Goal: Task Accomplishment & Management: Complete application form

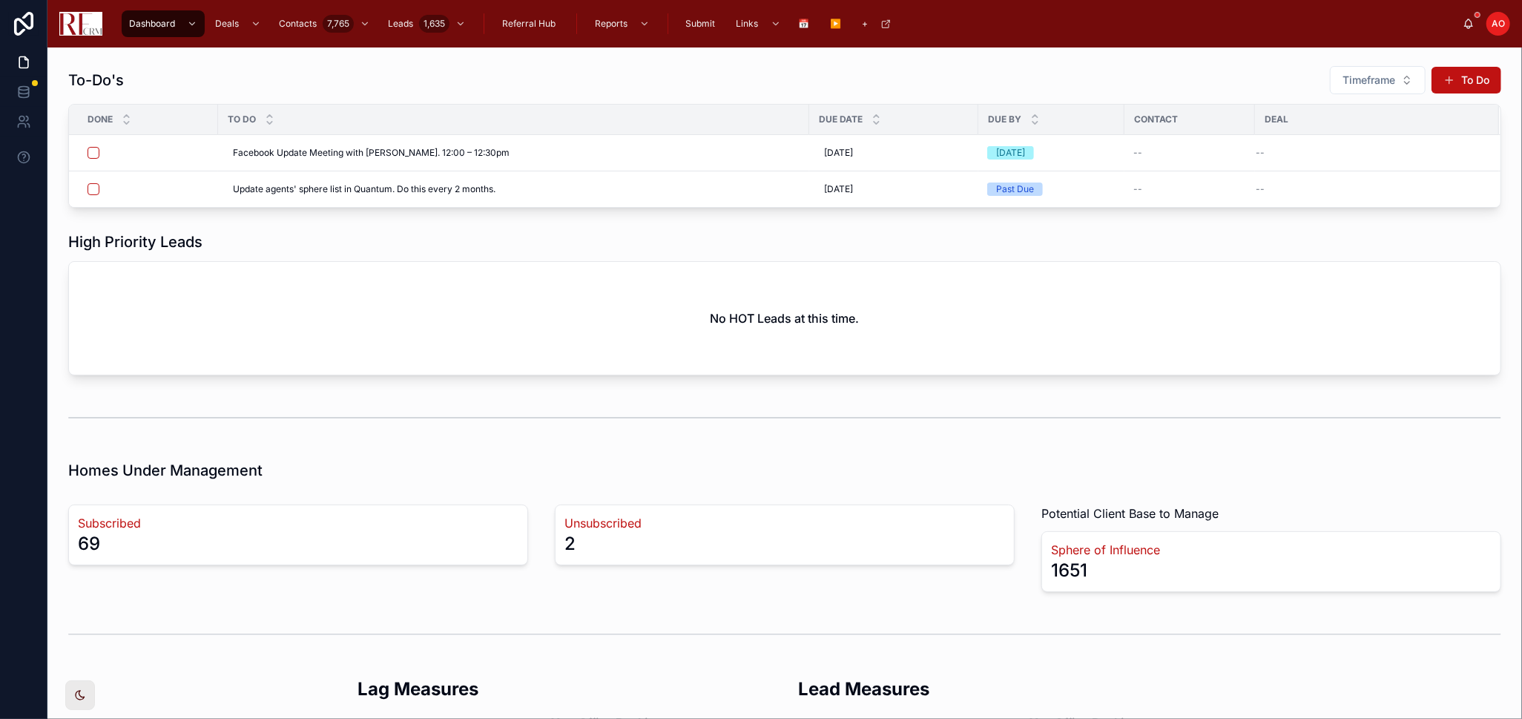
click at [419, 93] on div "To-Do's Timeframe To Do" at bounding box center [784, 80] width 1433 height 30
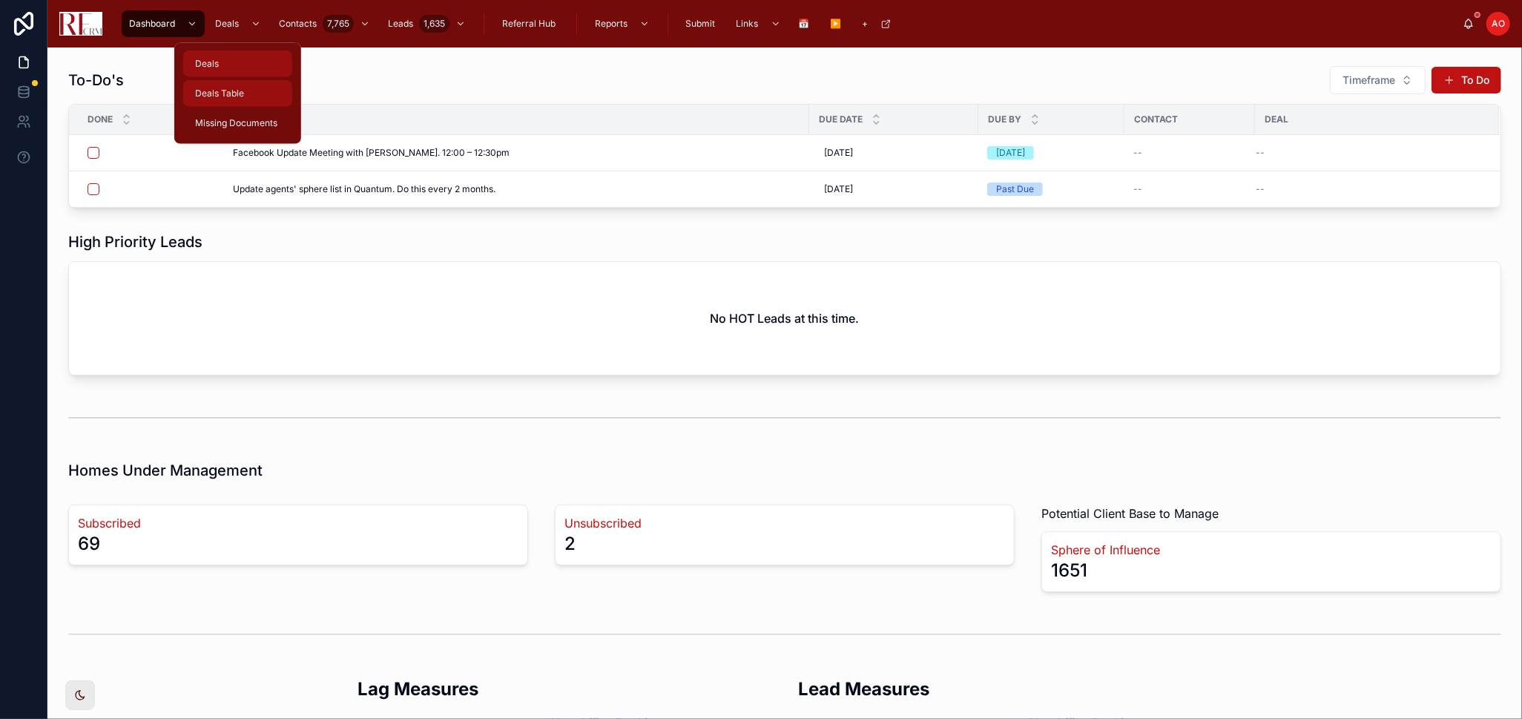
drag, startPoint x: 243, startPoint y: 89, endPoint x: 249, endPoint y: 65, distance: 25.2
click at [243, 89] on span "Deals Table" at bounding box center [219, 94] width 49 height 12
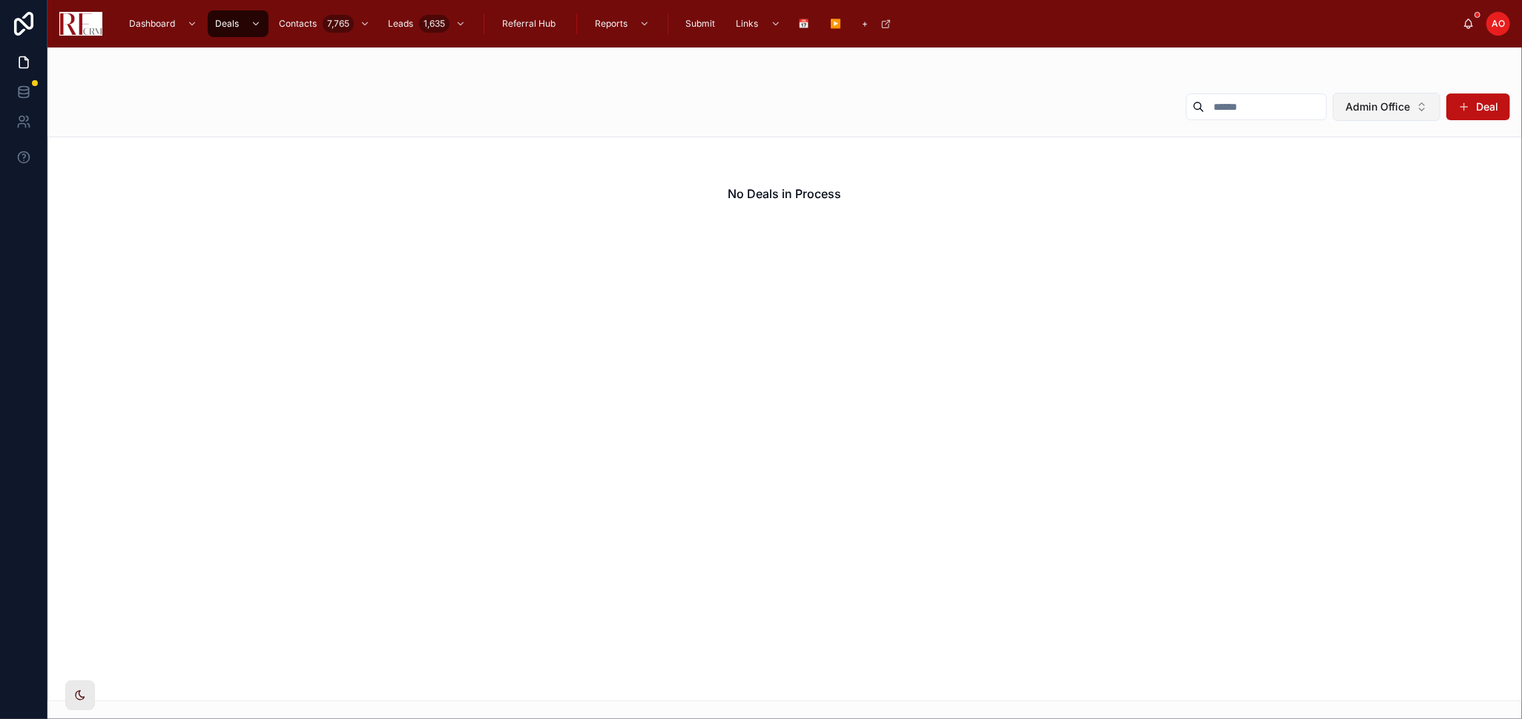
click at [1406, 119] on button "Admin Office" at bounding box center [1387, 107] width 108 height 28
click at [1366, 167] on div "None" at bounding box center [1387, 167] width 178 height 24
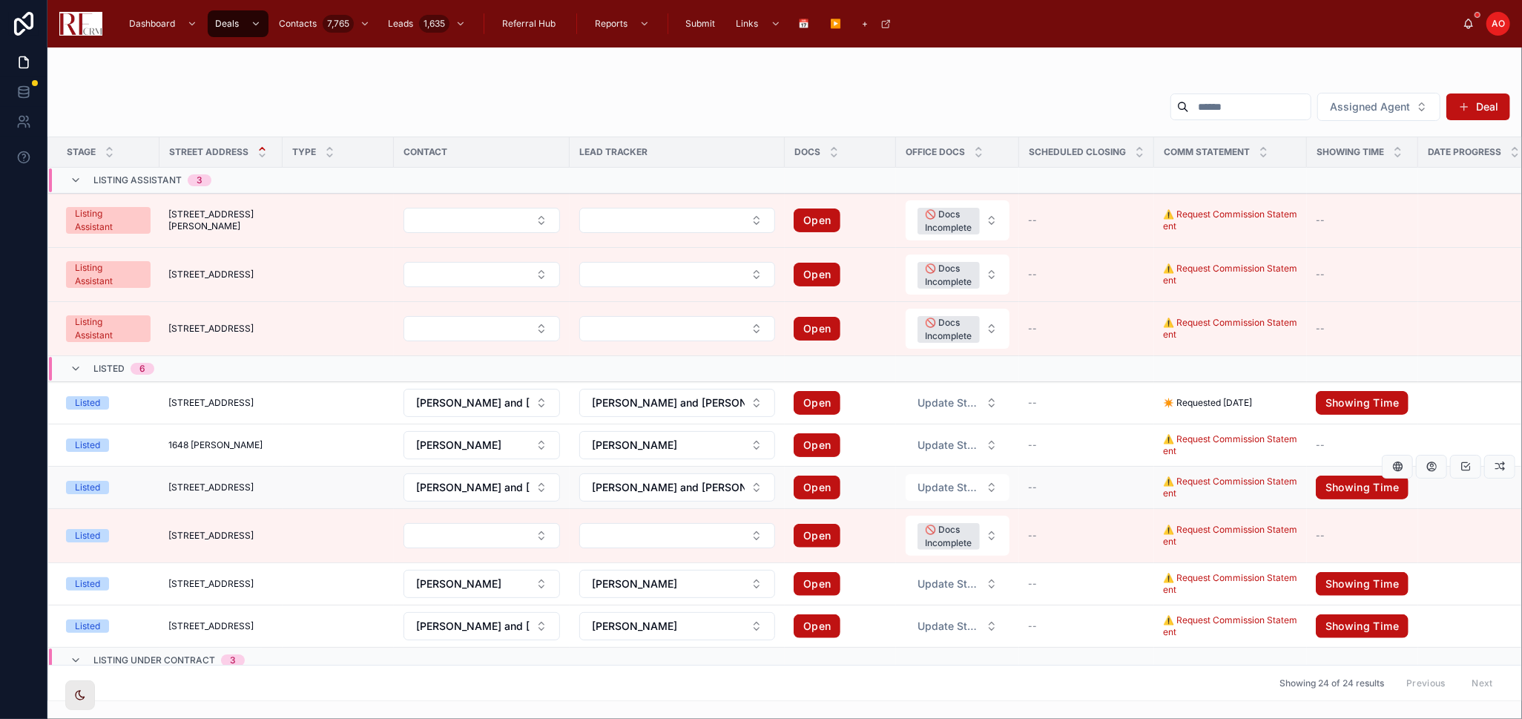
click at [253, 490] on span "1823 Kelberg Avenue" at bounding box center [210, 487] width 85 height 12
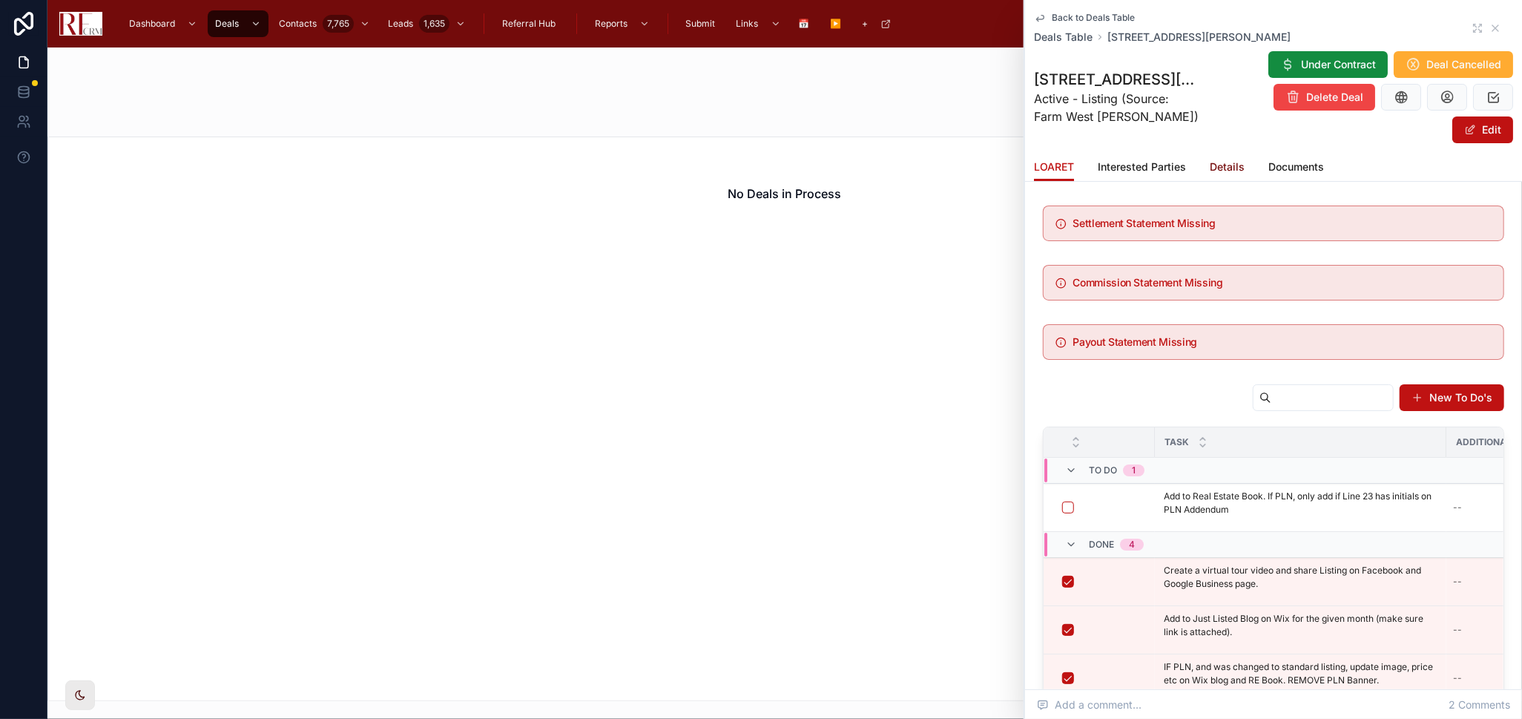
click at [1220, 170] on span "Details" at bounding box center [1227, 166] width 35 height 15
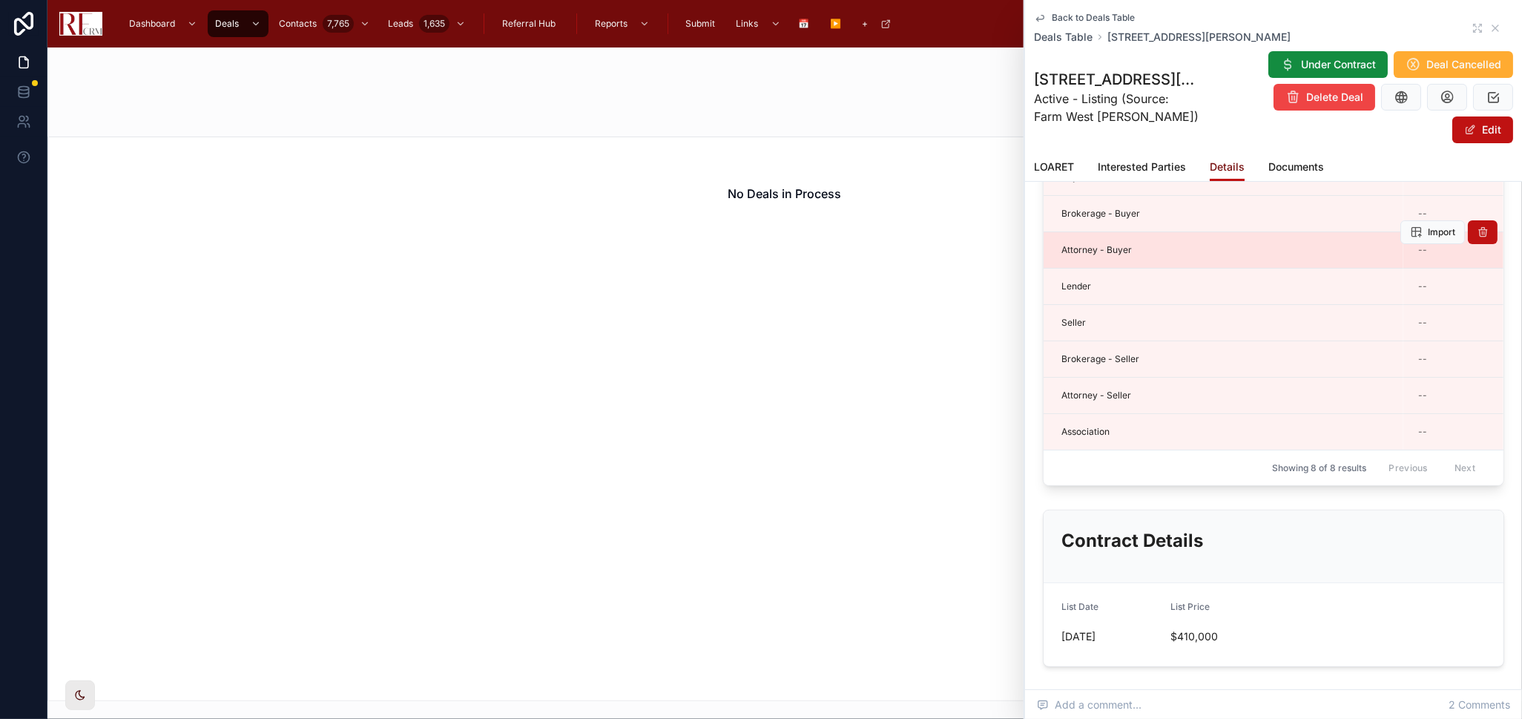
scroll to position [329, 0]
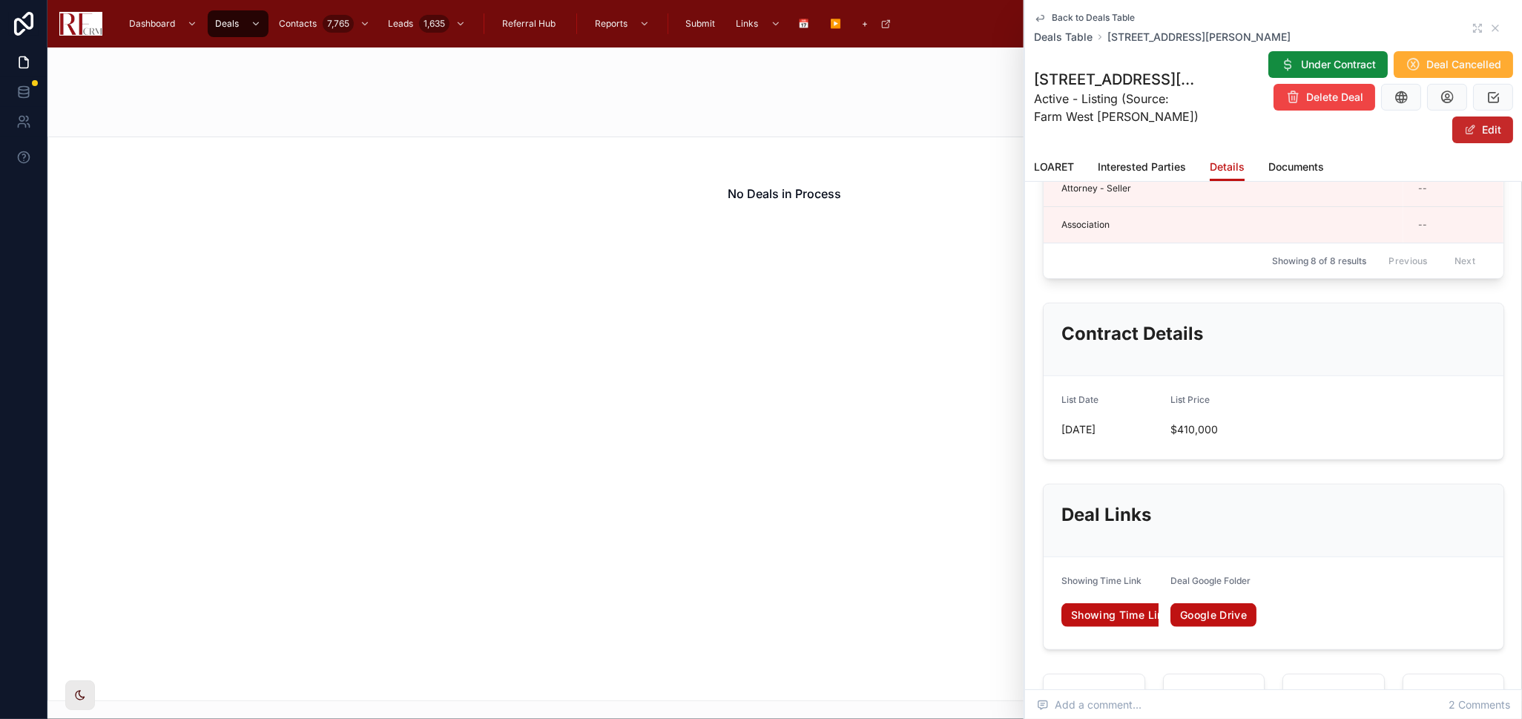
click at [1464, 132] on span at bounding box center [1470, 130] width 12 height 12
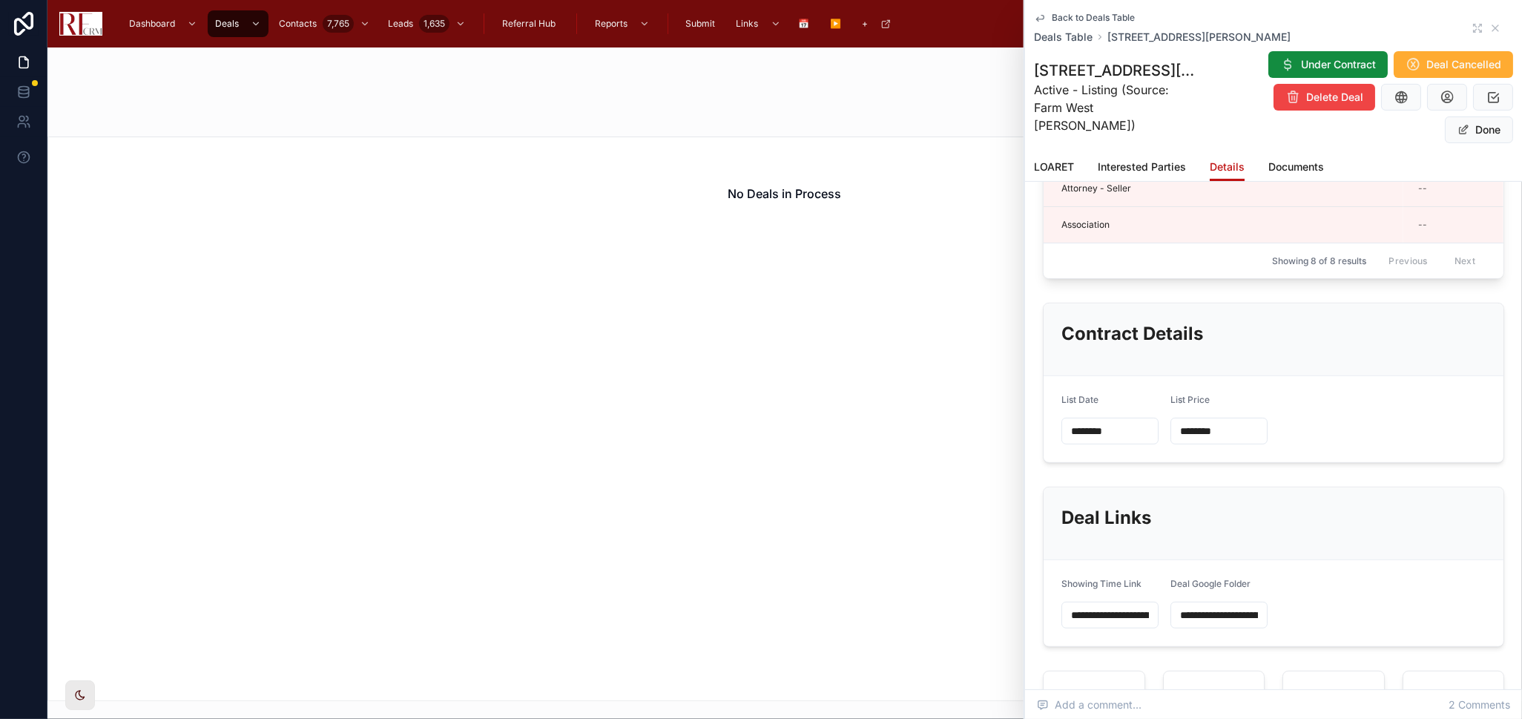
click at [1098, 439] on input "********" at bounding box center [1110, 431] width 96 height 21
click at [1077, 599] on button "9" at bounding box center [1081, 597] width 27 height 27
type input "********"
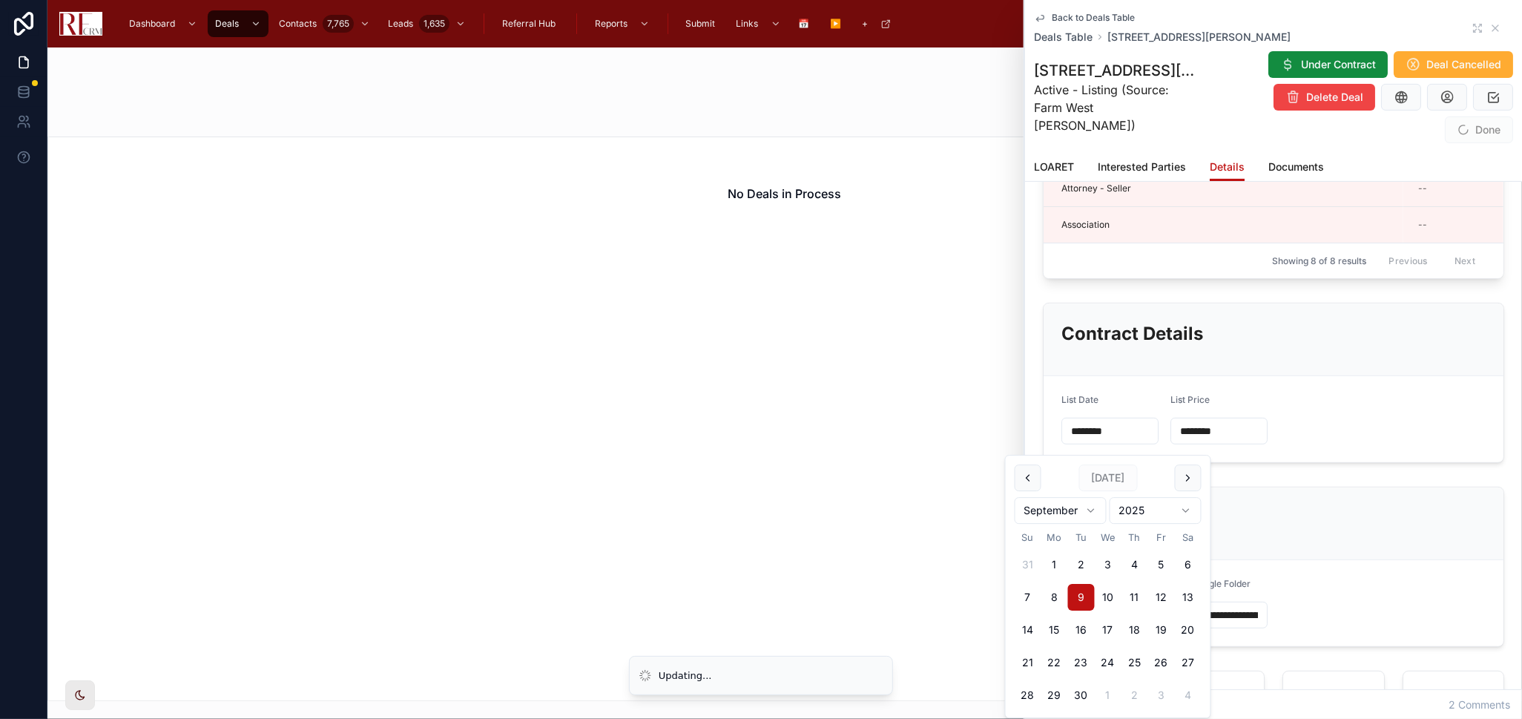
click at [1458, 376] on div "Contract Details" at bounding box center [1274, 339] width 460 height 73
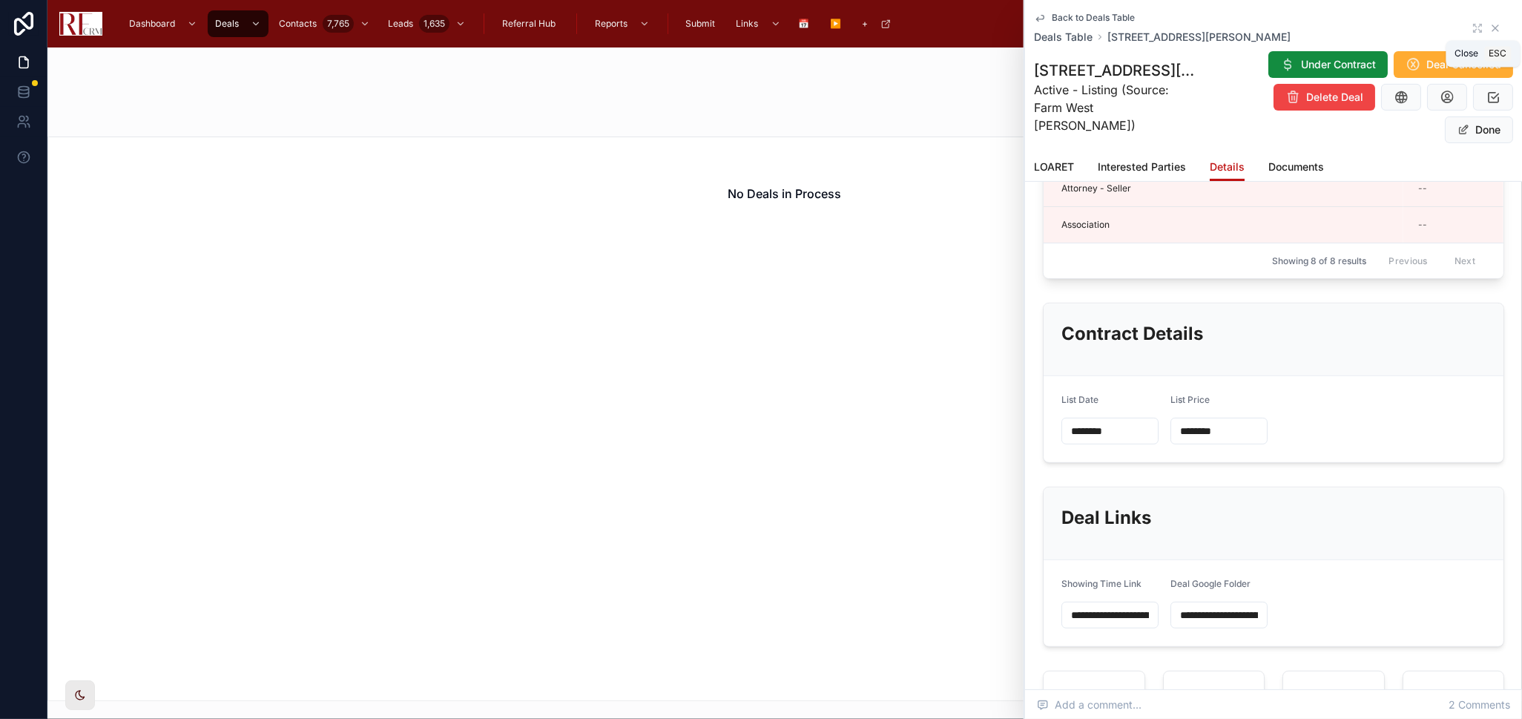
click at [1490, 22] on icon at bounding box center [1496, 28] width 12 height 12
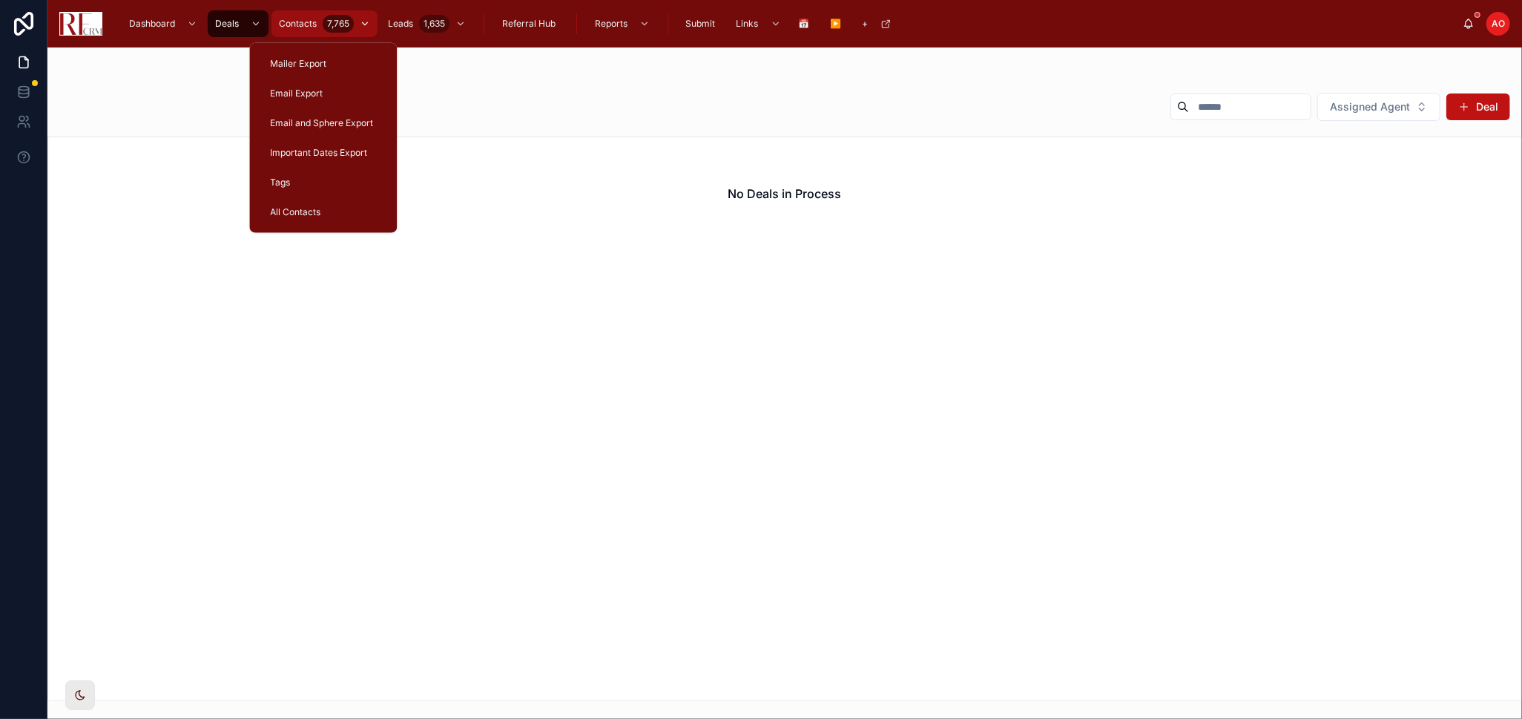
click at [292, 19] on span "Contacts" at bounding box center [298, 24] width 38 height 12
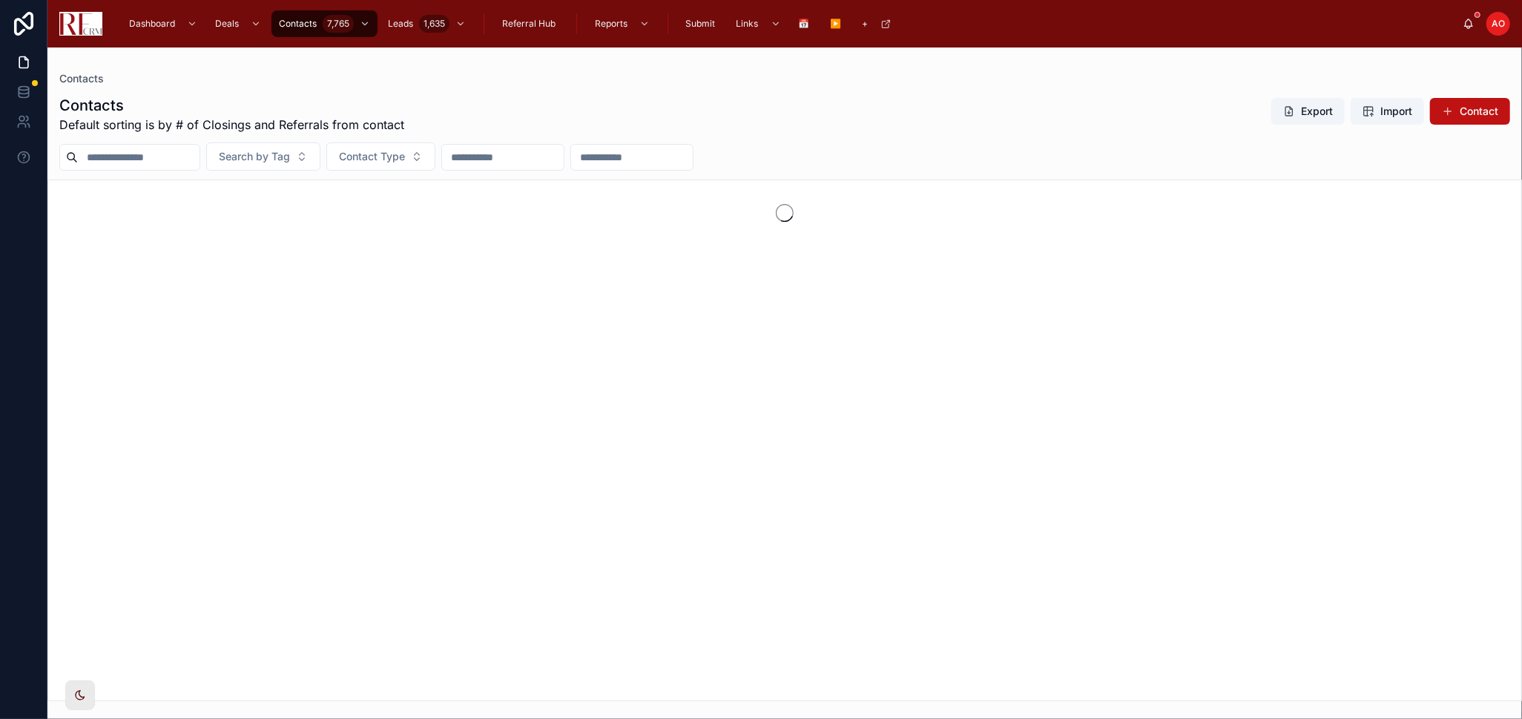
click at [98, 147] on input "text" at bounding box center [139, 157] width 122 height 21
type input "*****"
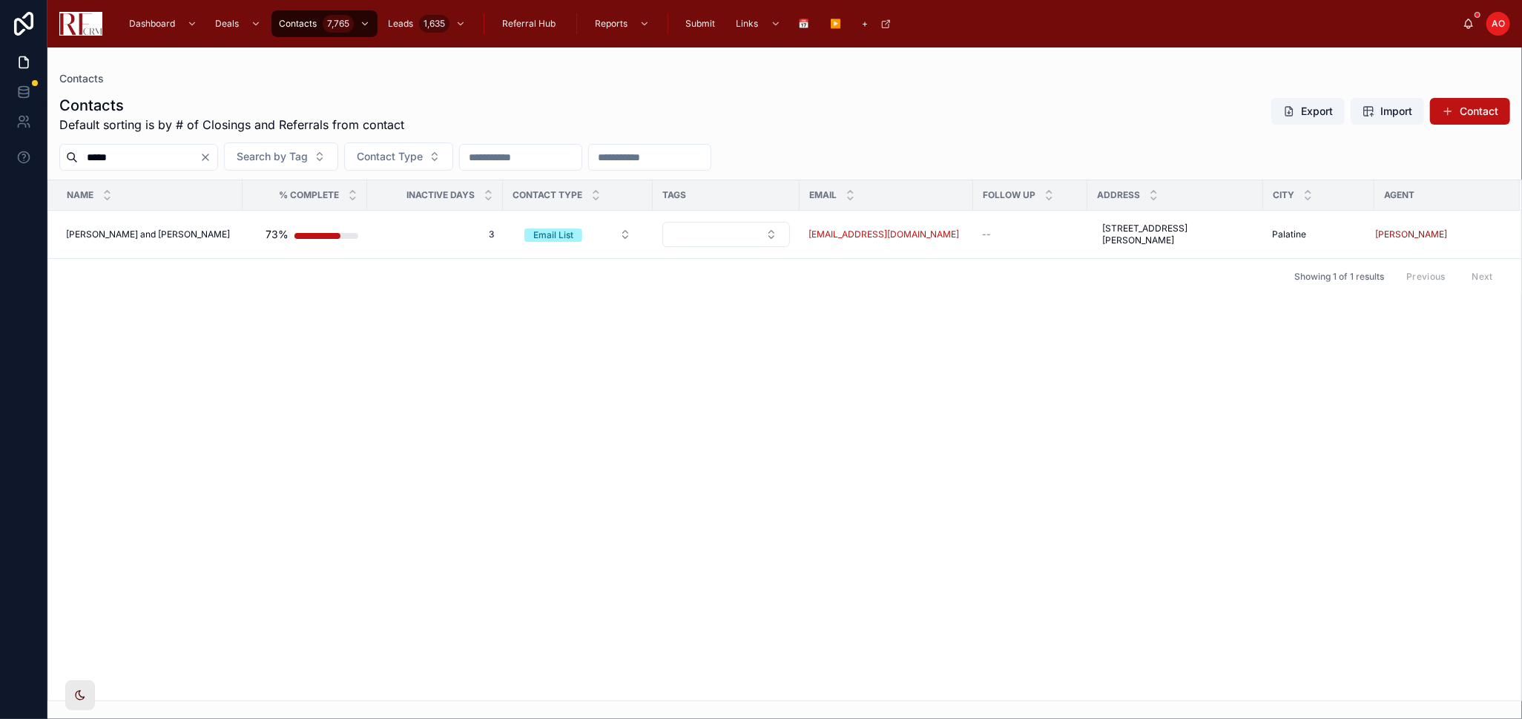
drag, startPoint x: 612, startPoint y: 533, endPoint x: 613, endPoint y: 524, distance: 8.9
click at [613, 526] on div "Name % Complete Inactive Days Contact Type Tags Email Follow Up Address City Ag…" at bounding box center [784, 440] width 1473 height 520
click at [169, 237] on span "Bob and Oti Vanwetering" at bounding box center [148, 234] width 164 height 12
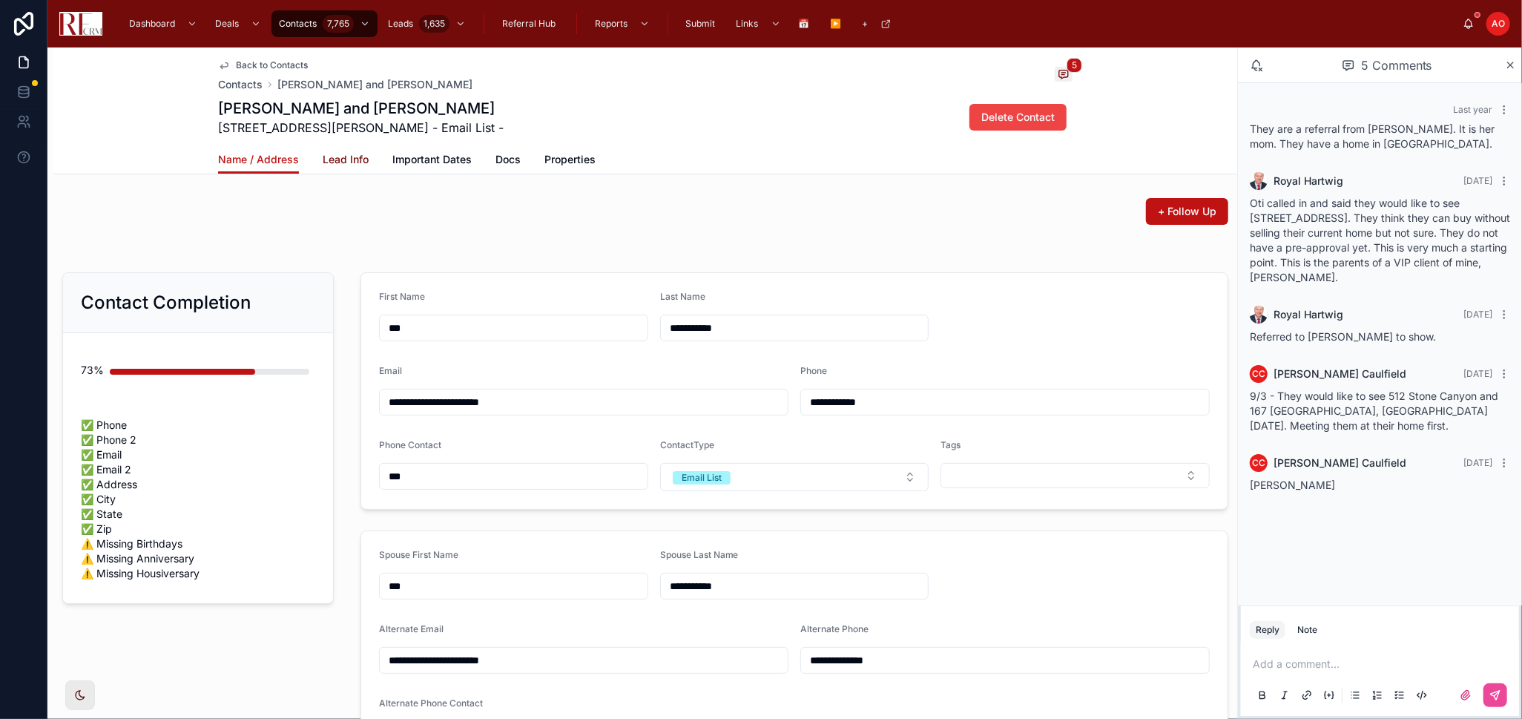
click at [356, 161] on span "Lead Info" at bounding box center [346, 159] width 46 height 15
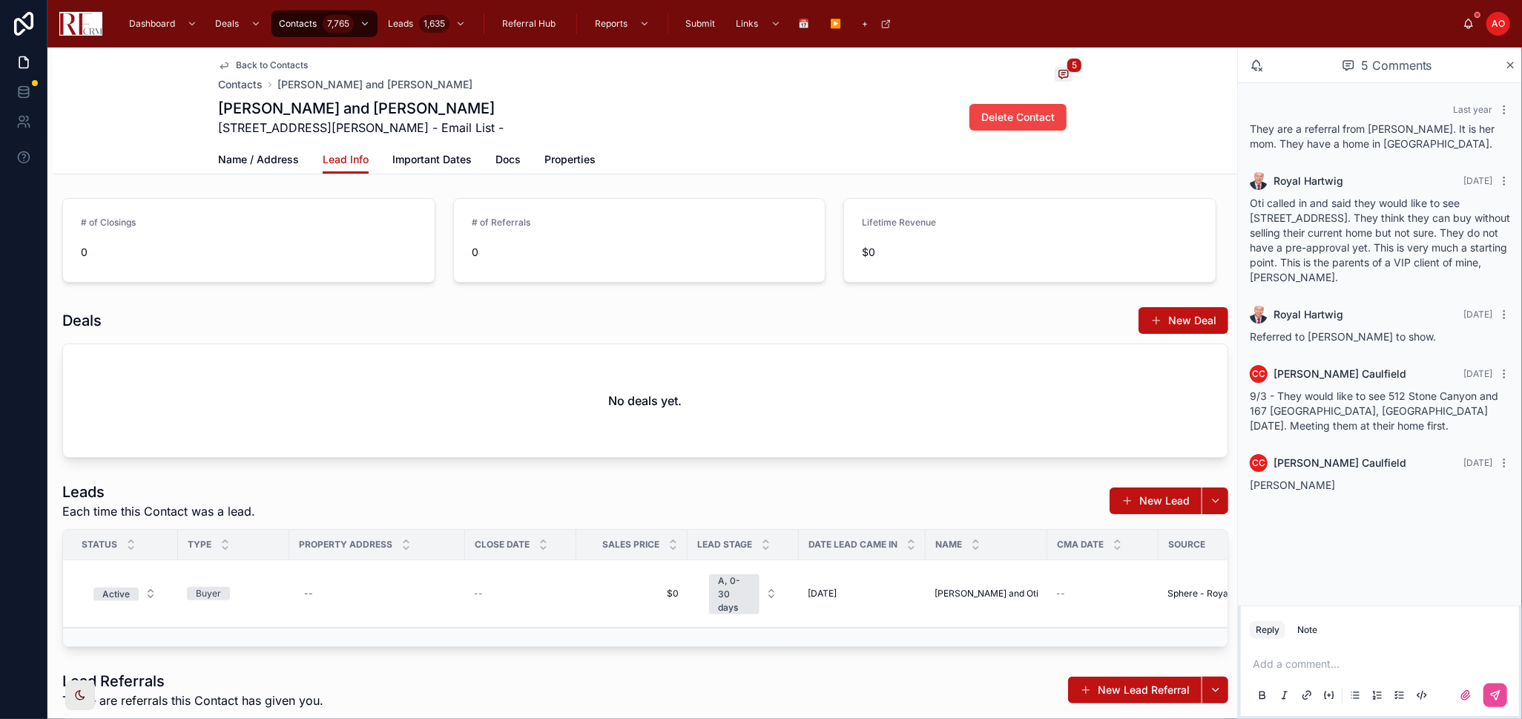
click at [778, 645] on div "Leads Each time this Contact was a lead. New Lead Status Type Property Address …" at bounding box center [645, 564] width 1184 height 177
drag, startPoint x: 778, startPoint y: 645, endPoint x: 845, endPoint y: 645, distance: 66.8
click at [802, 645] on div "Leads Each time this Contact was a lead. New Lead Status Type Property Address …" at bounding box center [645, 564] width 1184 height 177
drag, startPoint x: 863, startPoint y: 645, endPoint x: 1056, endPoint y: 646, distance: 192.1
click at [1056, 646] on div "Leads Each time this Contact was a lead. New Lead Status Type Property Address …" at bounding box center [645, 564] width 1184 height 177
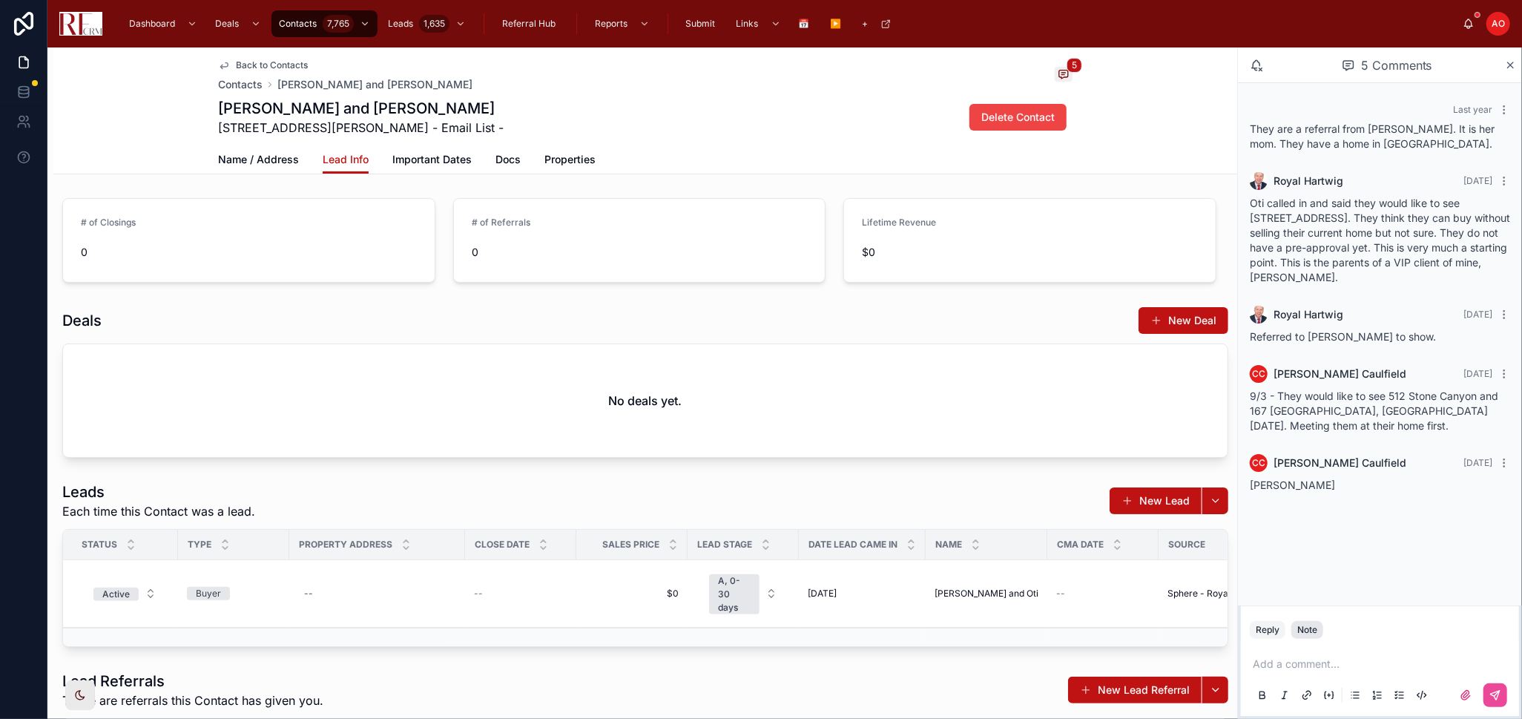
click at [1312, 633] on div "Note" at bounding box center [1307, 630] width 20 height 12
click at [1318, 673] on div "Add a note..." at bounding box center [1380, 679] width 260 height 62
click at [1322, 660] on p at bounding box center [1383, 664] width 260 height 15
click at [1304, 663] on p "*****" at bounding box center [1383, 664] width 260 height 15
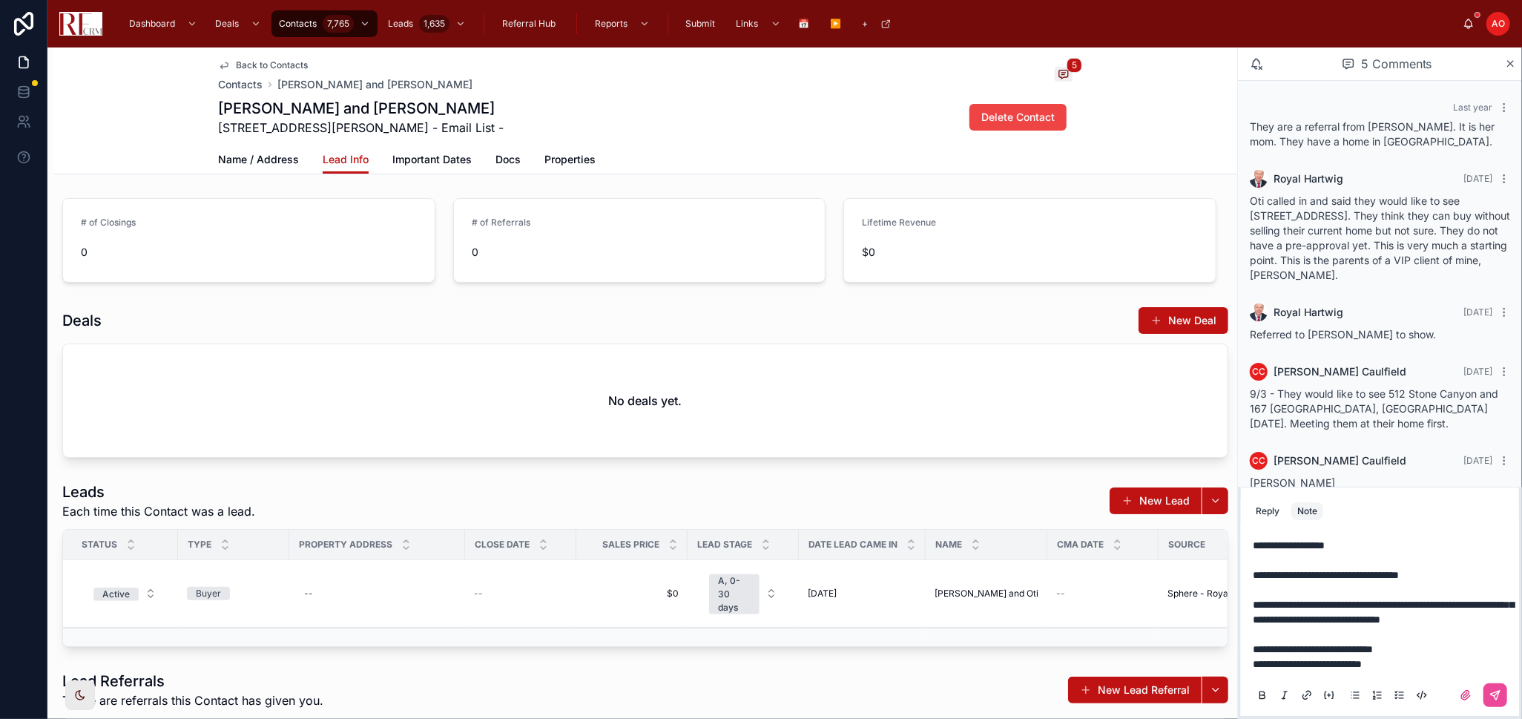
click at [1455, 650] on p "**********" at bounding box center [1383, 657] width 260 height 30
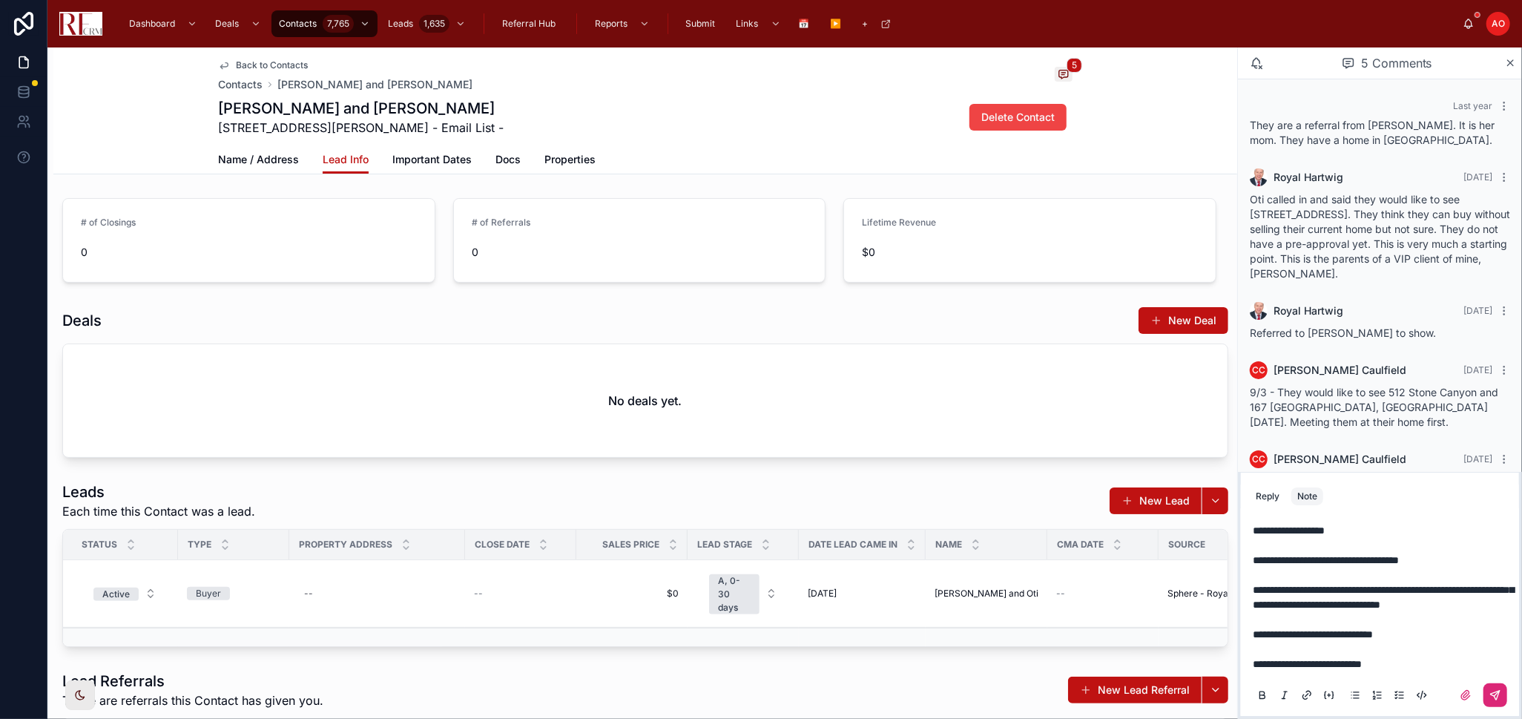
click at [1496, 691] on icon at bounding box center [1496, 695] width 12 height 12
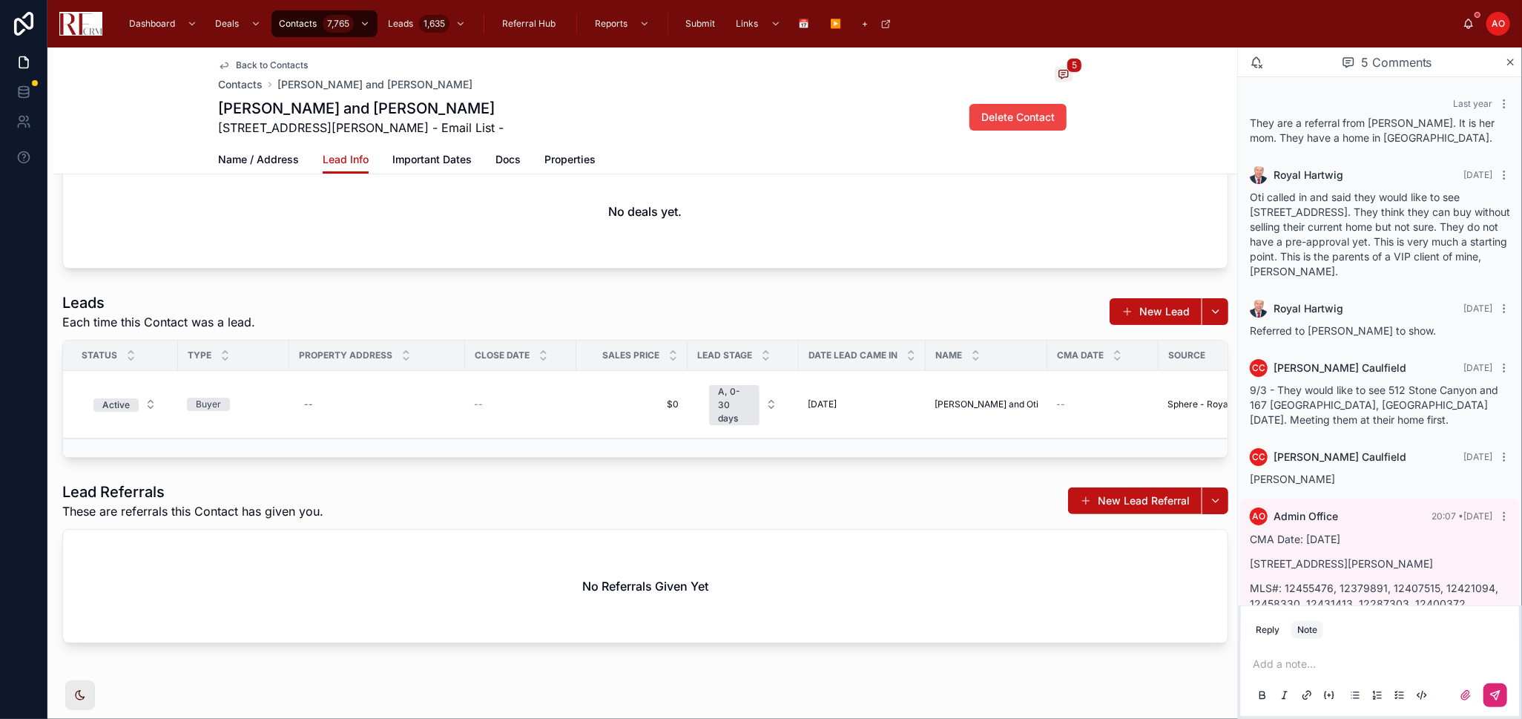
scroll to position [213, 0]
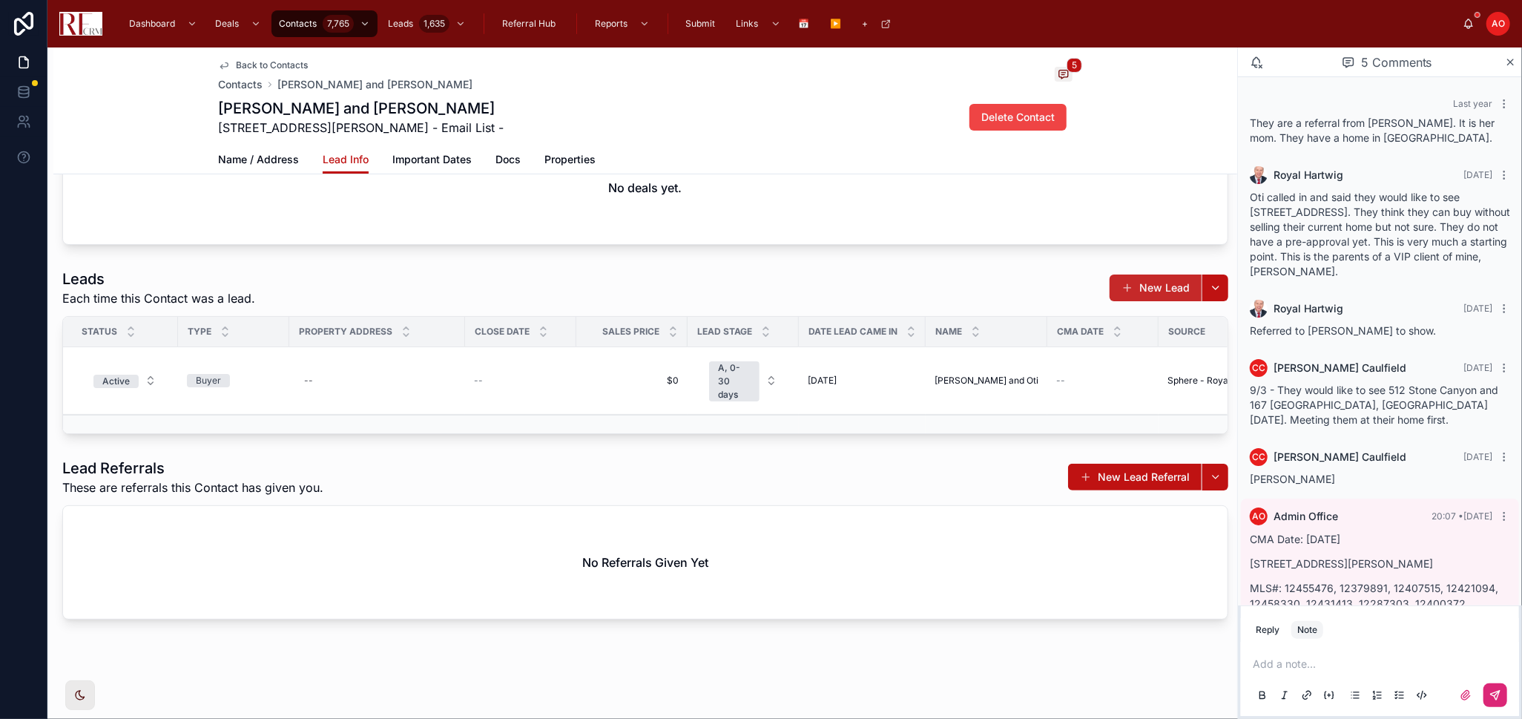
click at [1122, 282] on span at bounding box center [1128, 288] width 12 height 12
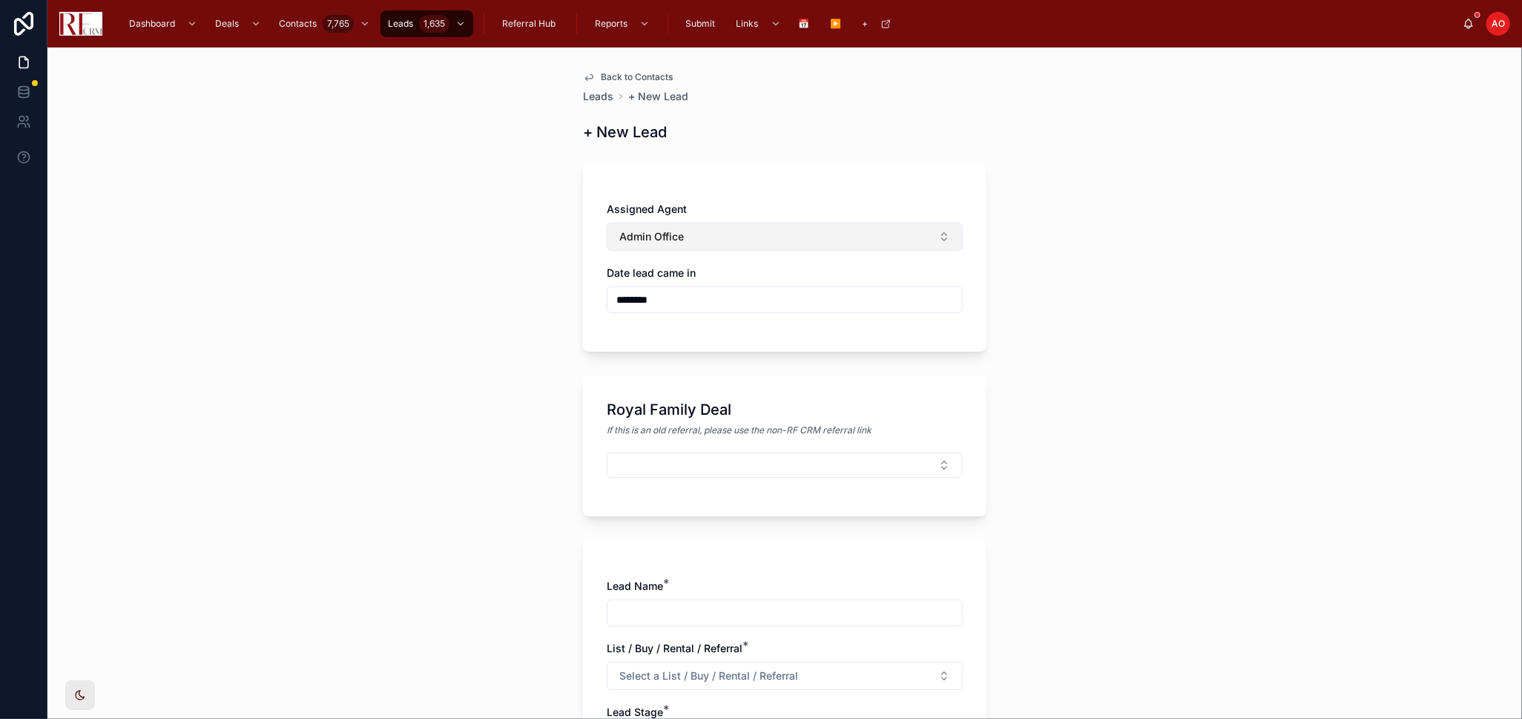
click at [681, 233] on button "Admin Office" at bounding box center [785, 237] width 356 height 28
type input "*"
type input "*****"
click at [645, 297] on span "Cindy Caulfield" at bounding box center [653, 296] width 85 height 15
click at [675, 297] on input "********" at bounding box center [785, 299] width 355 height 21
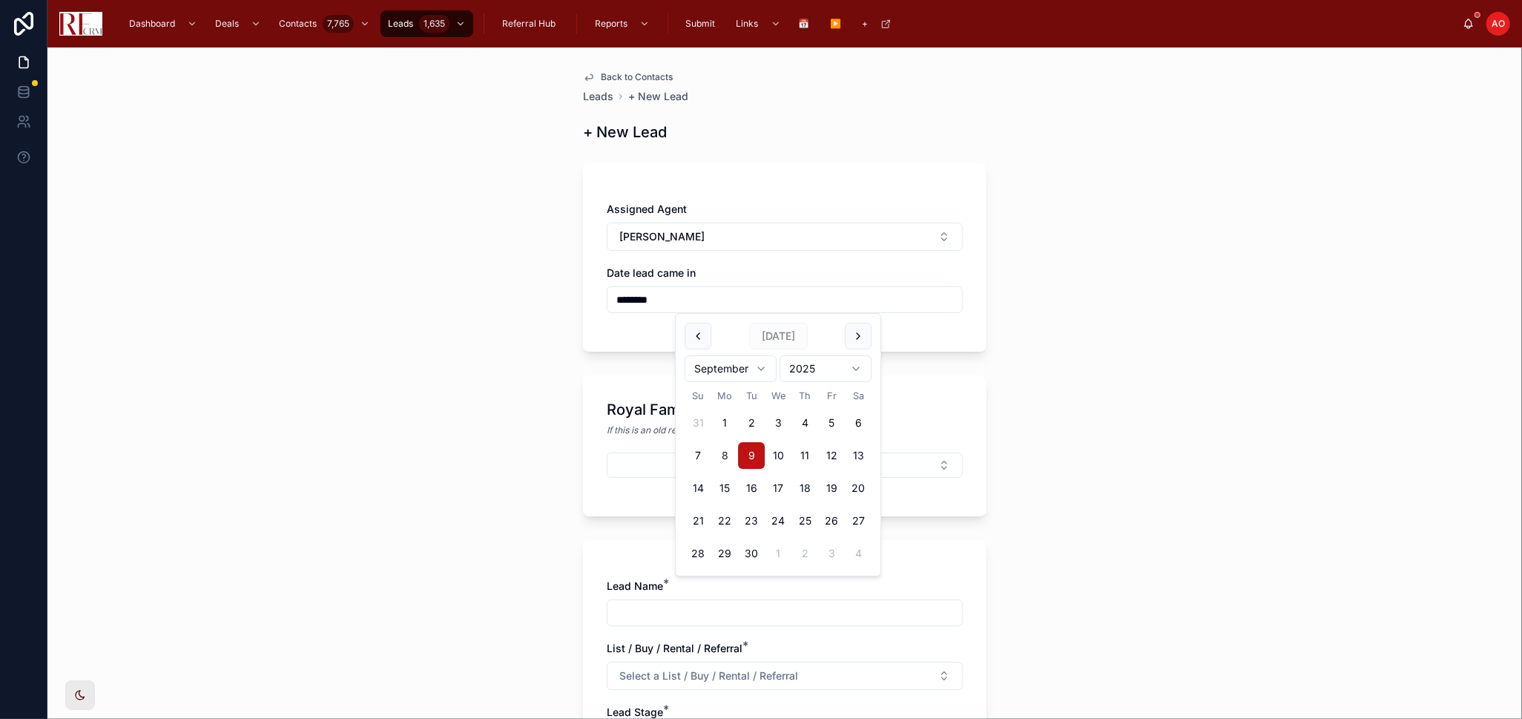
click at [729, 454] on button "8" at bounding box center [724, 455] width 27 height 27
type input "********"
click at [438, 451] on div "Back to Contacts Leads + New Lead + New Lead Assigned Agent Cindy Caulfield Dat…" at bounding box center [784, 382] width 1475 height 671
click at [716, 616] on input "text" at bounding box center [785, 612] width 355 height 21
paste input "**********"
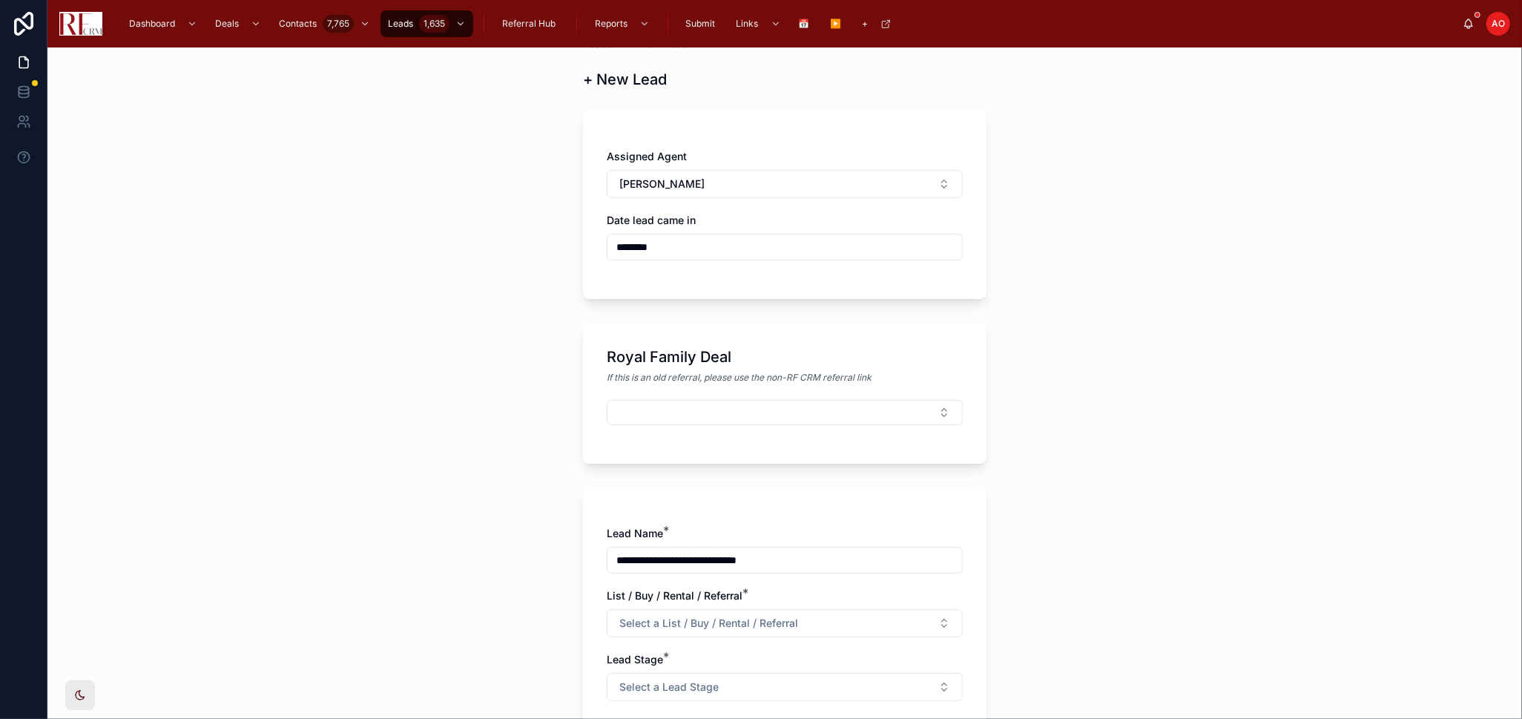
scroll to position [82, 0]
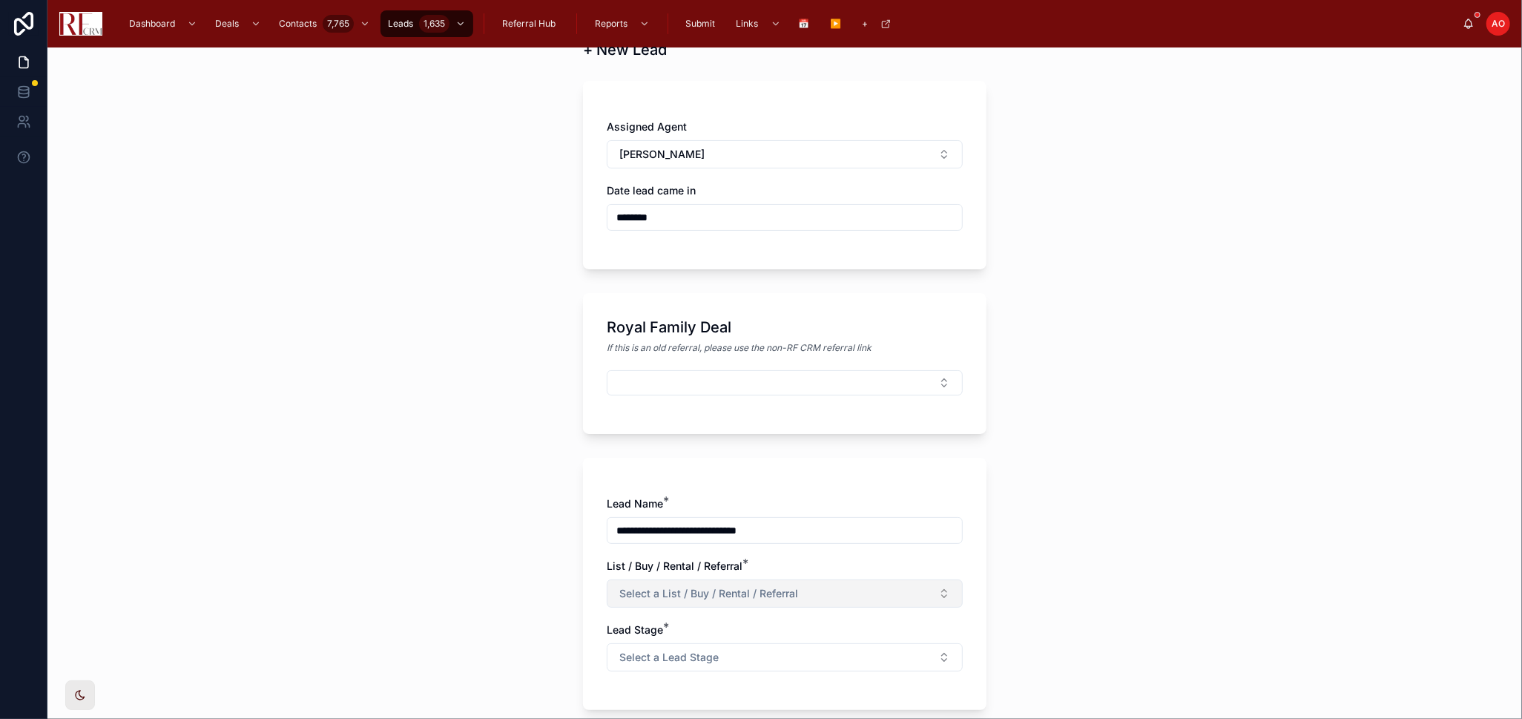
type input "**********"
click at [697, 585] on button "Select a List / Buy / Rental / Referral" at bounding box center [785, 593] width 356 height 28
click at [667, 498] on div "Listing" at bounding box center [779, 495] width 349 height 22
click at [681, 655] on span "Select a Lead Stage" at bounding box center [668, 657] width 99 height 15
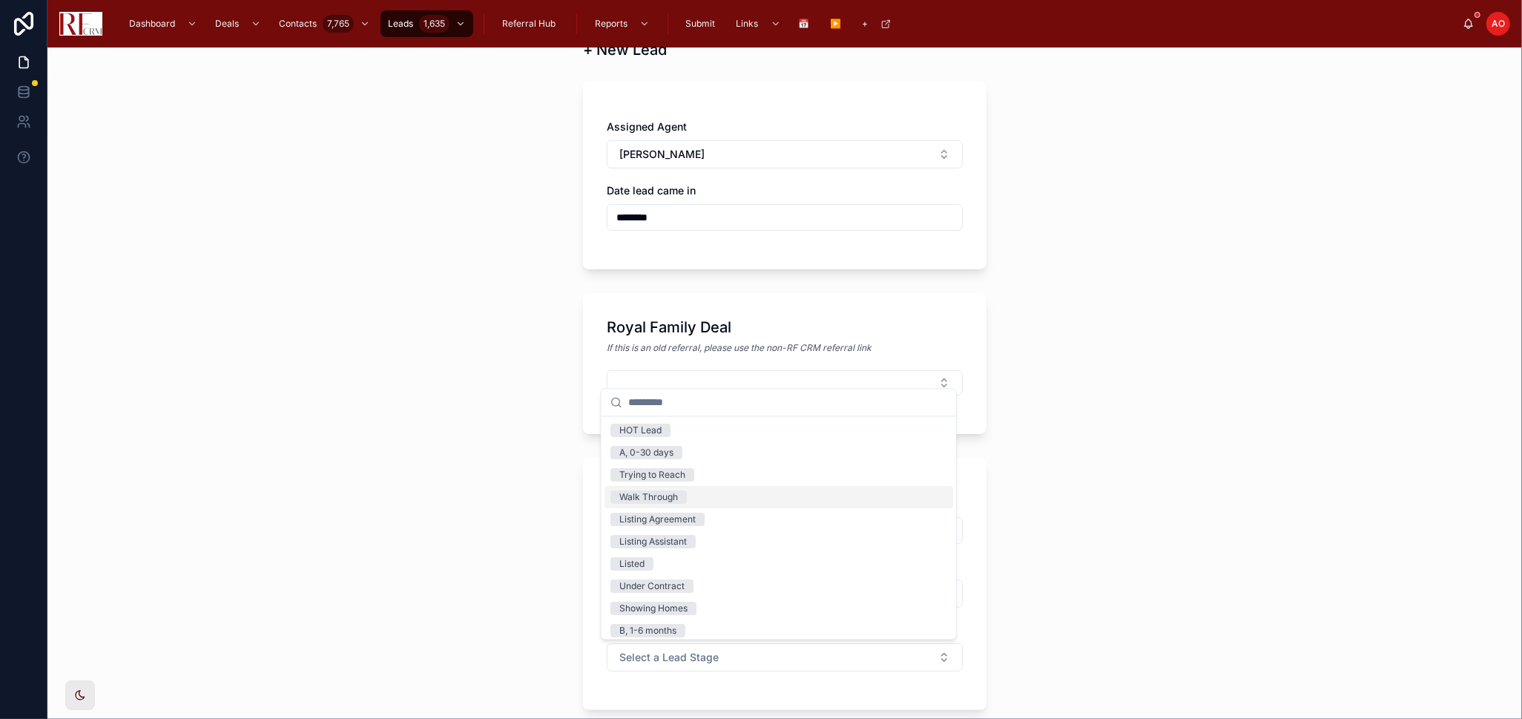
click at [709, 499] on div "Walk Through" at bounding box center [779, 498] width 349 height 22
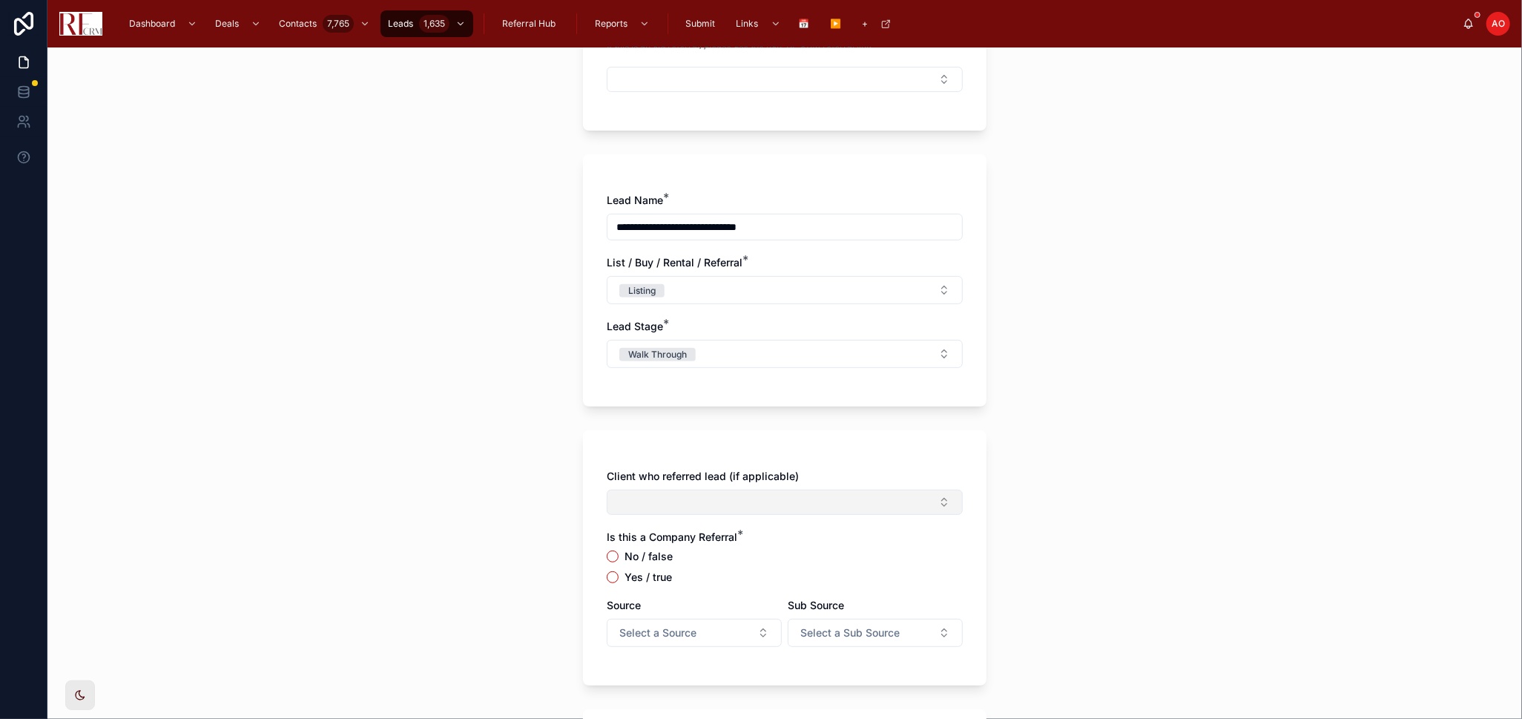
scroll to position [412, 0]
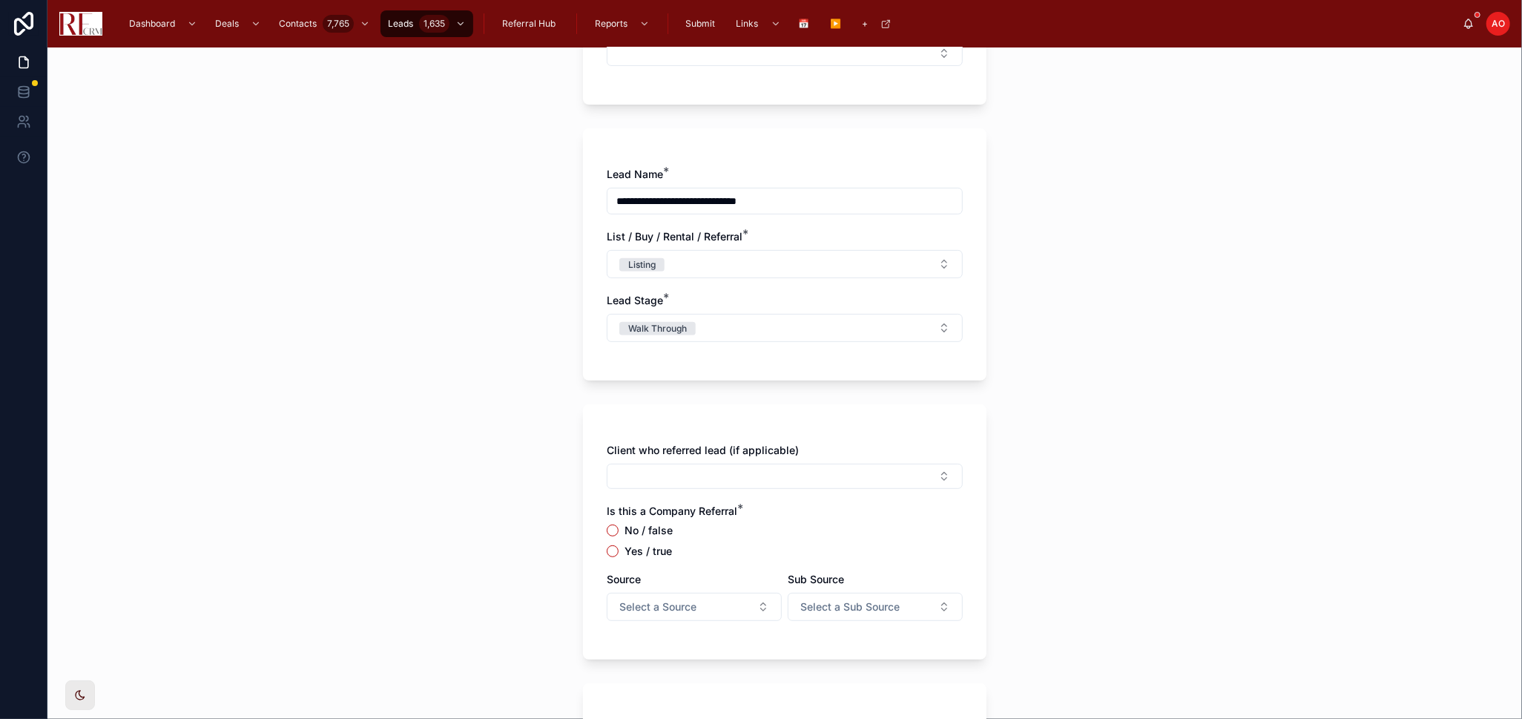
click at [645, 550] on label "Yes / true" at bounding box center [648, 551] width 47 height 10
click at [619, 550] on button "Yes / true" at bounding box center [613, 551] width 12 height 12
click at [686, 619] on button "Select a Source" at bounding box center [694, 607] width 175 height 28
type input "******"
click at [716, 692] on div "Sphere - Royal Family" at bounding box center [688, 691] width 178 height 24
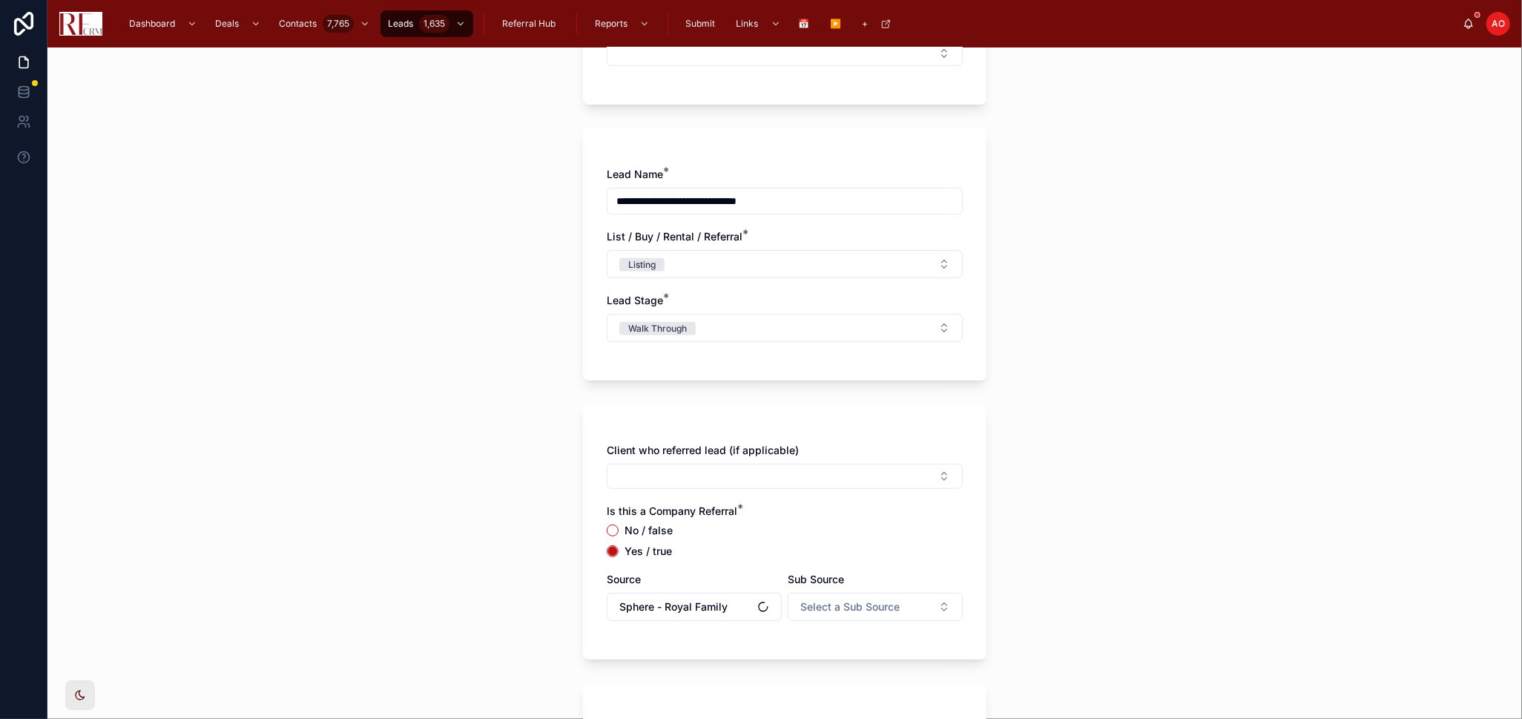
click at [843, 654] on div "Client who referred lead (if applicable) Is this a Company Referral * No / fals…" at bounding box center [785, 531] width 404 height 255
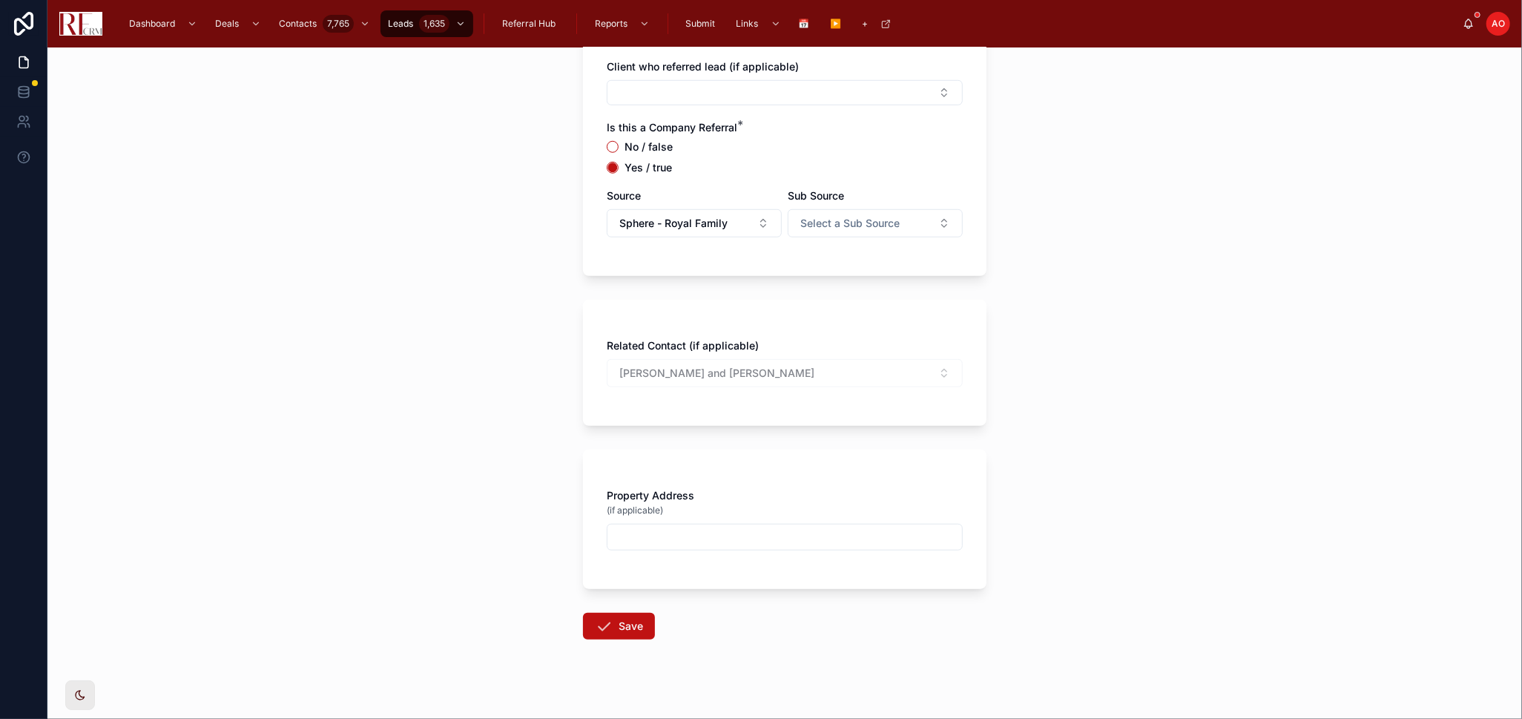
scroll to position [812, 0]
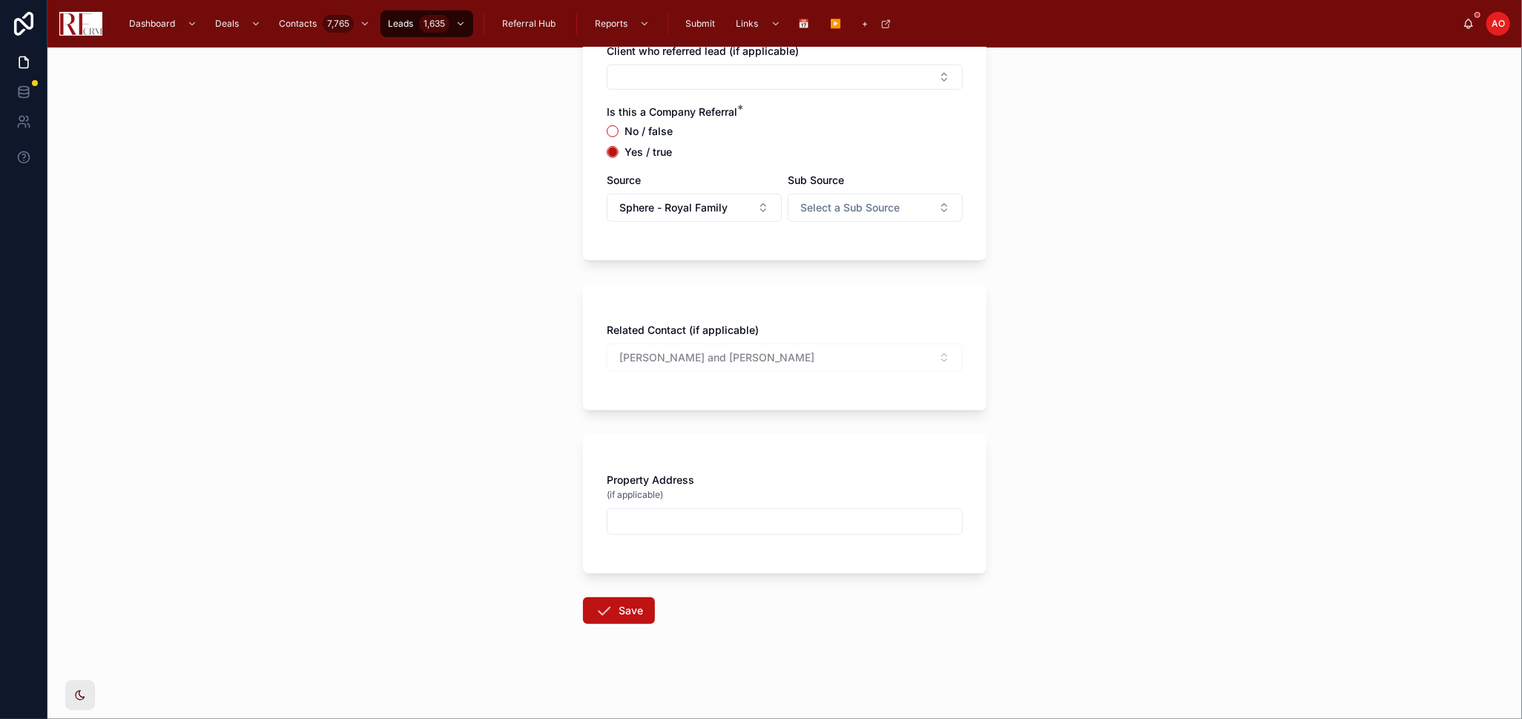
click at [684, 524] on input "text" at bounding box center [785, 521] width 355 height 21
type input "*"
click at [714, 567] on div "Property Address (if applicable) *" at bounding box center [785, 503] width 404 height 139
click at [665, 525] on input "*" at bounding box center [785, 521] width 355 height 21
paste input "**********"
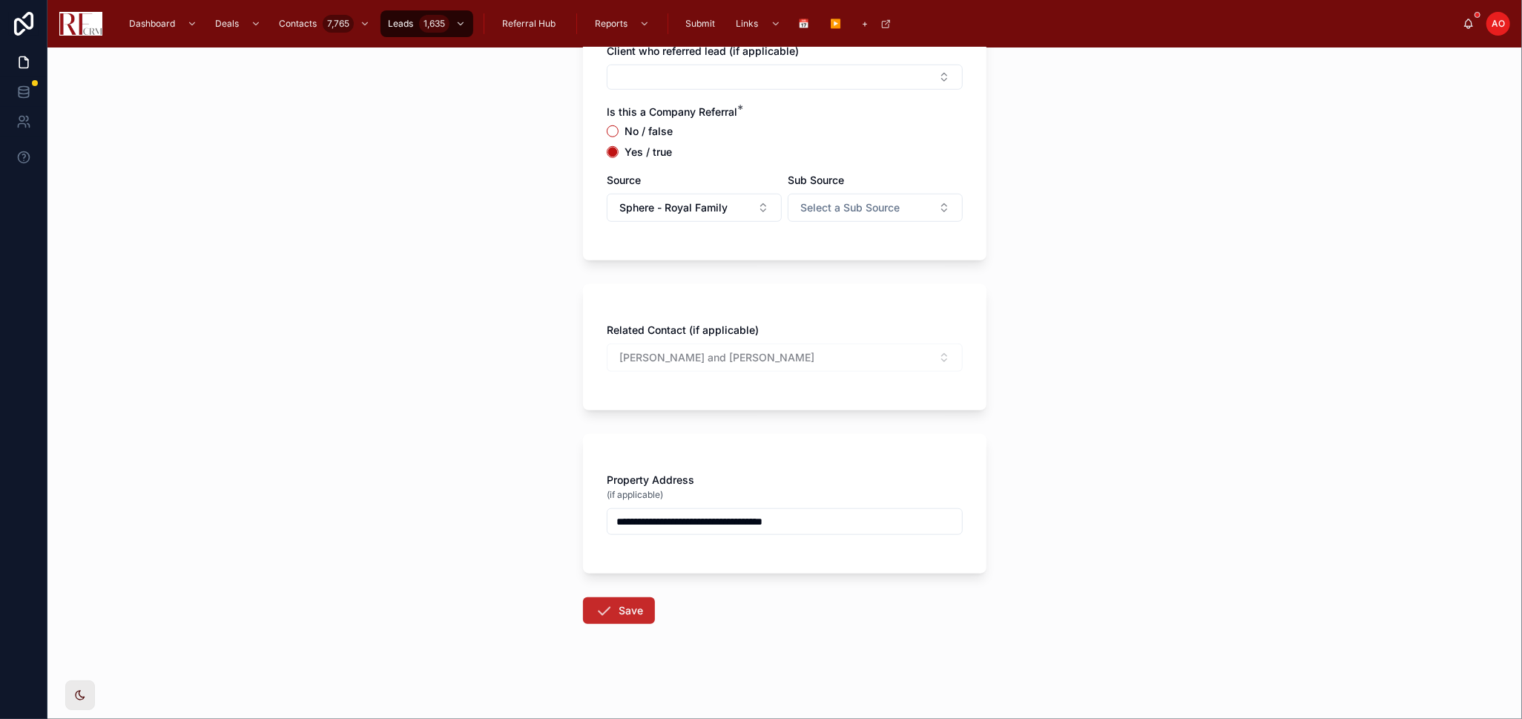
type input "**********"
click at [616, 611] on button "Save" at bounding box center [619, 610] width 72 height 27
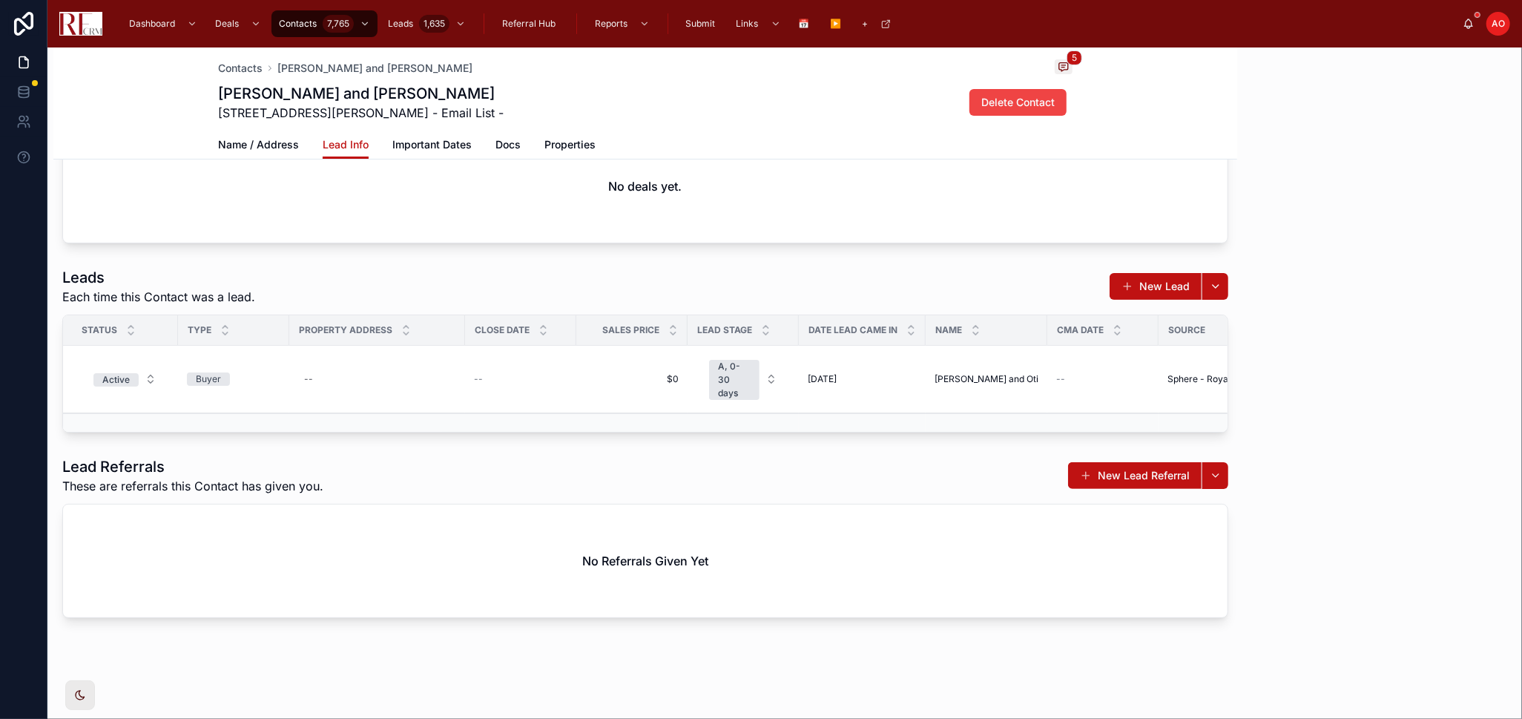
scroll to position [99, 0]
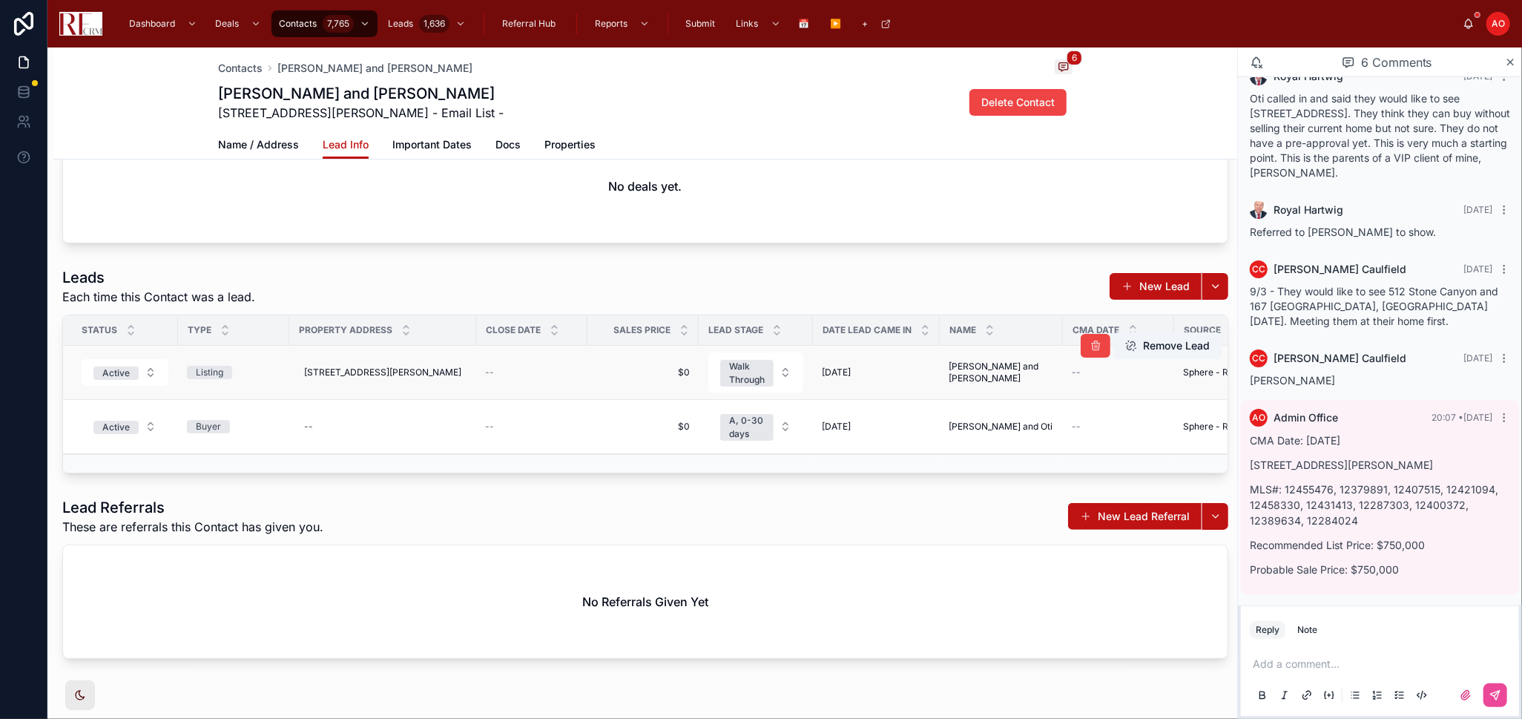
click at [1092, 380] on td "--" at bounding box center [1118, 373] width 111 height 54
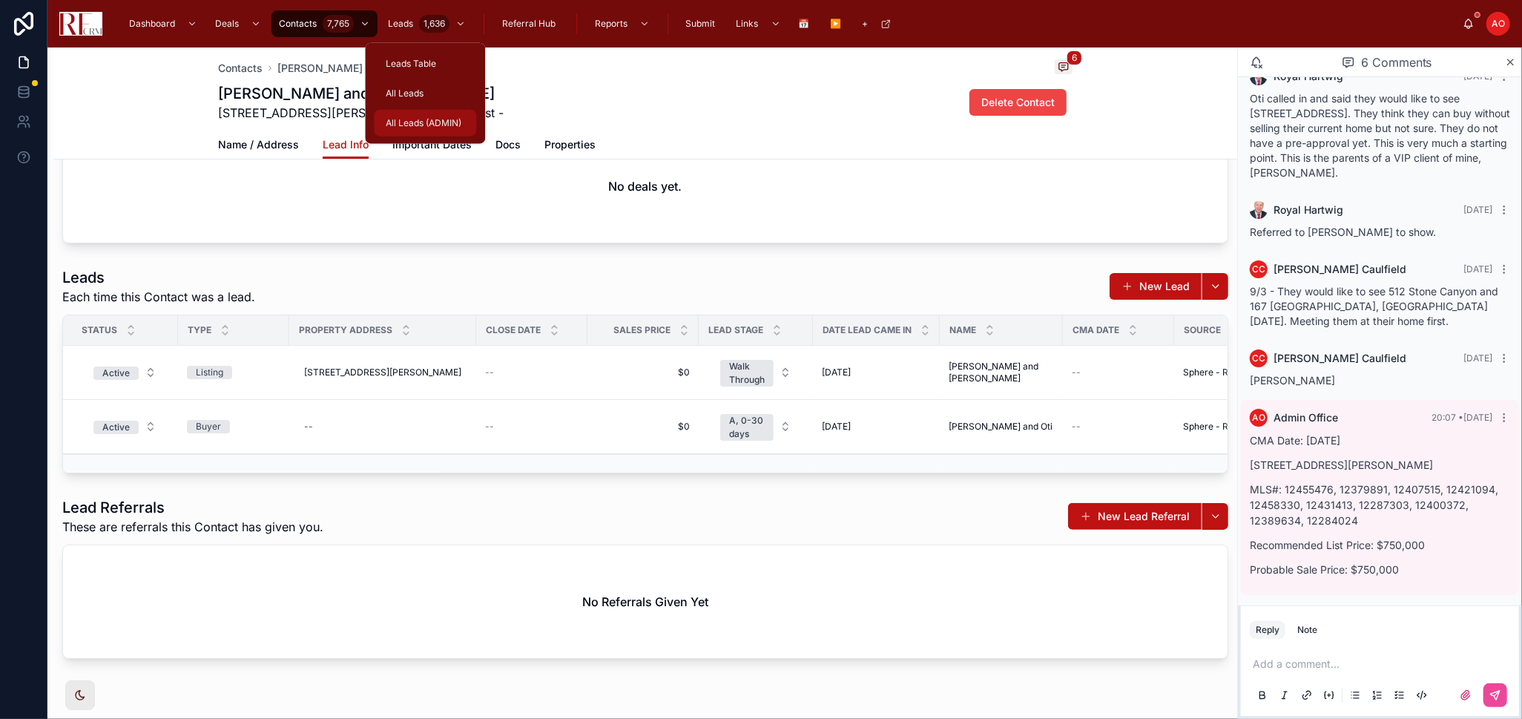
click at [421, 129] on div "All Leads (ADMIN)" at bounding box center [425, 123] width 85 height 24
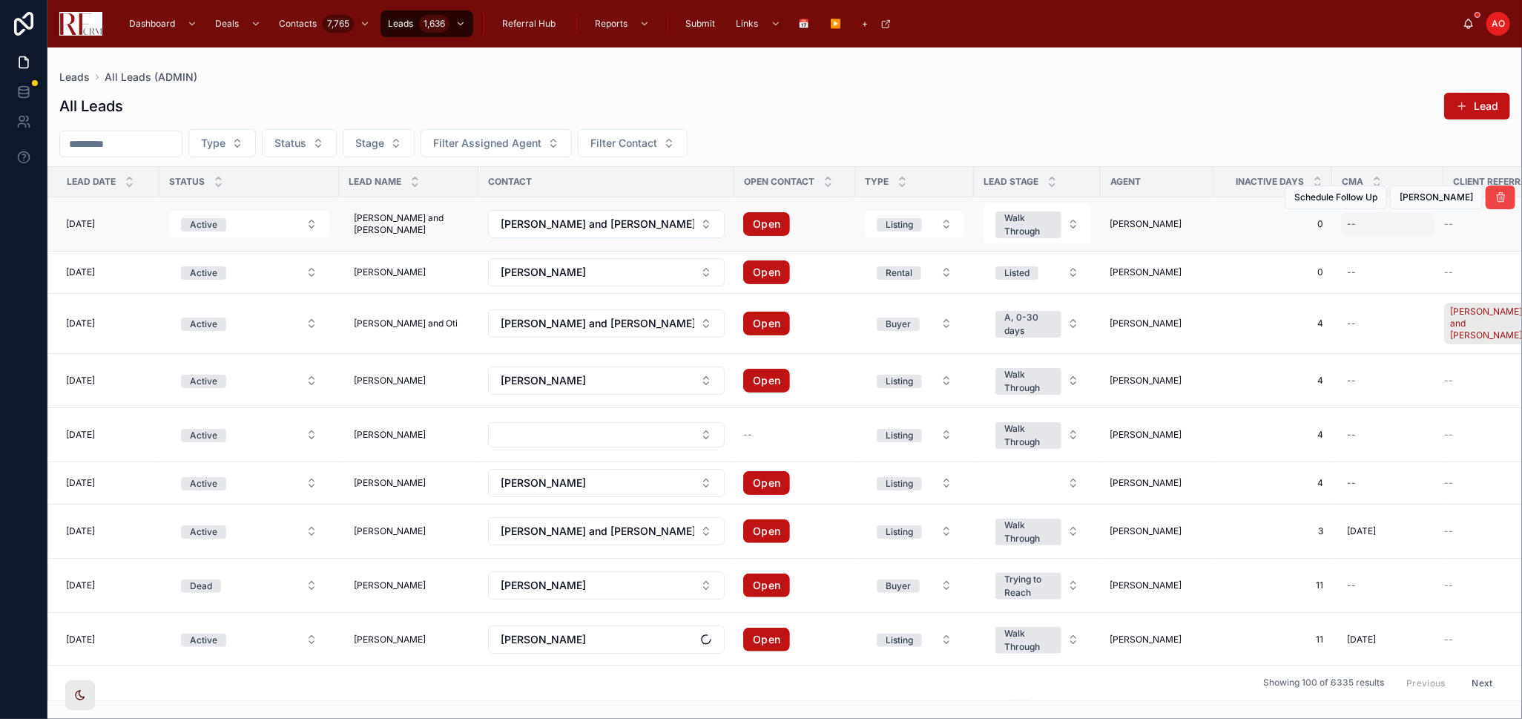
click at [1348, 226] on div "--" at bounding box center [1387, 224] width 93 height 24
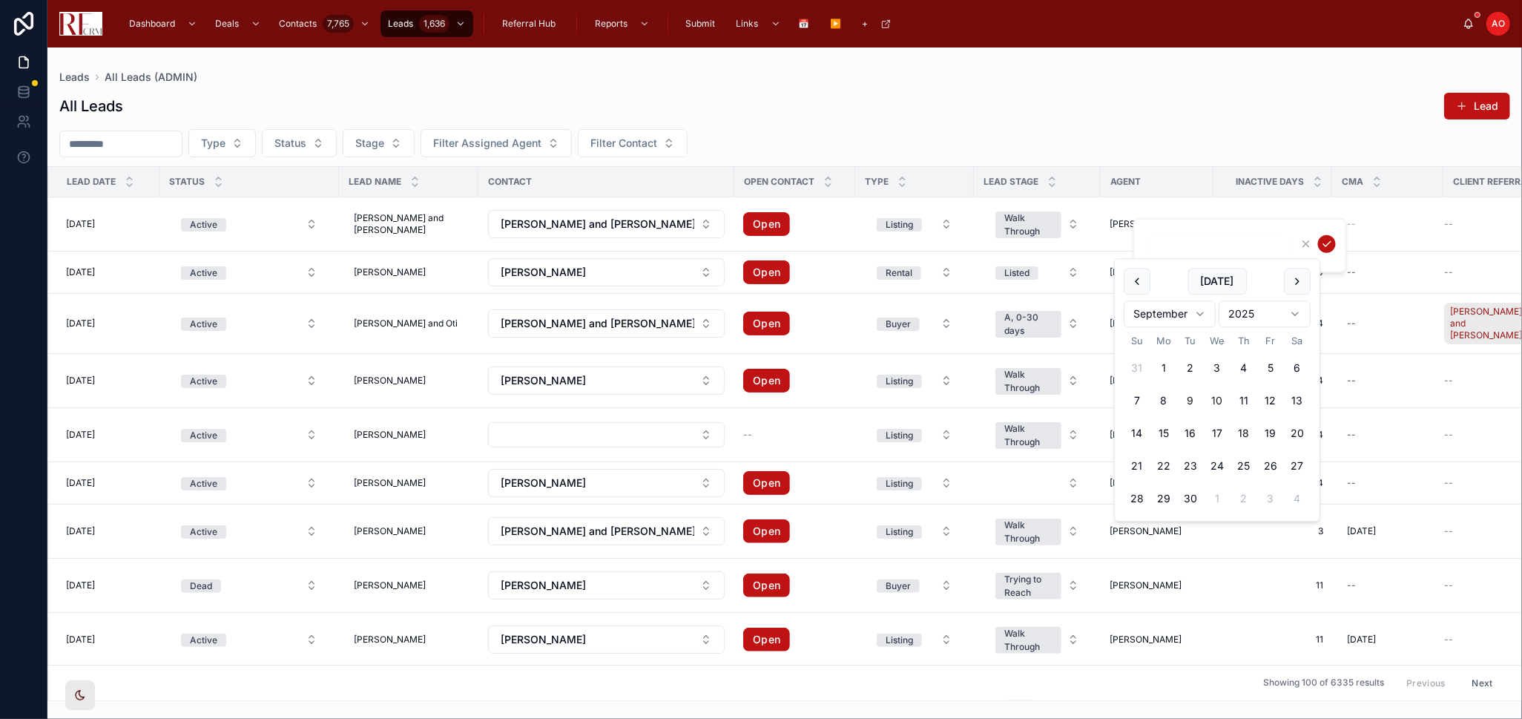
click at [1213, 401] on button "10" at bounding box center [1217, 400] width 27 height 27
type input "*********"
click at [1319, 242] on button "submit" at bounding box center [1327, 244] width 18 height 18
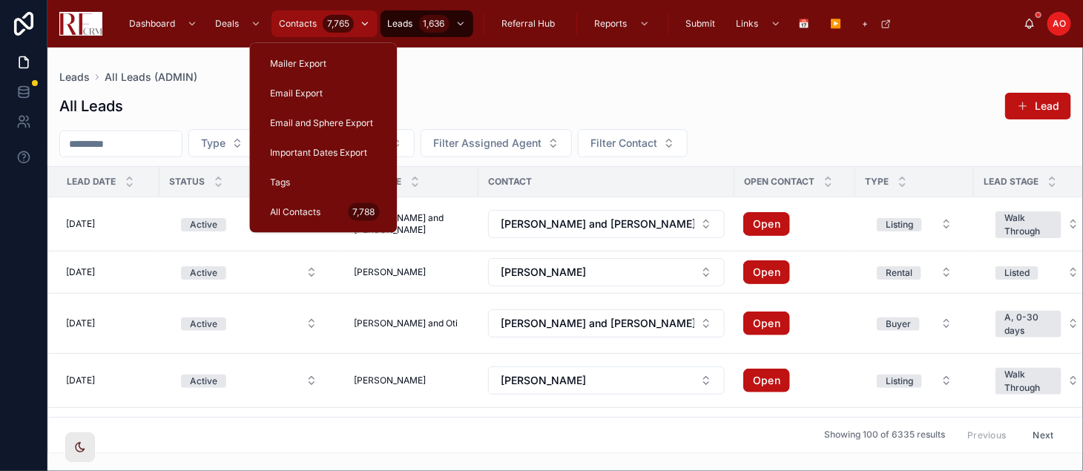
click at [302, 24] on span "Contacts" at bounding box center [298, 24] width 38 height 12
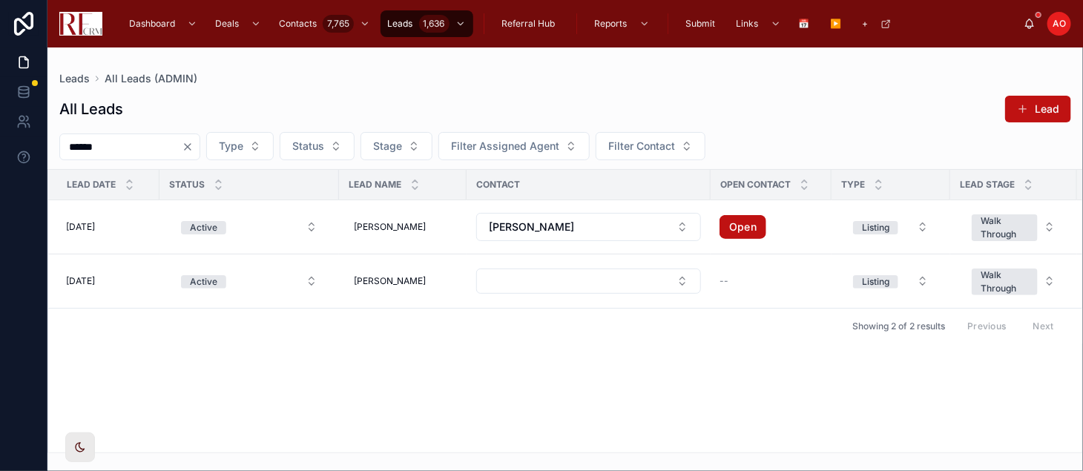
type input "******"
click at [89, 272] on td "9/4/2025 9/4/2025" at bounding box center [103, 281] width 111 height 54
click at [152, 283] on td "9/4/2025 9/4/2025" at bounding box center [103, 281] width 111 height 54
click at [141, 280] on div "9/4/2025 9/4/2025" at bounding box center [108, 281] width 85 height 12
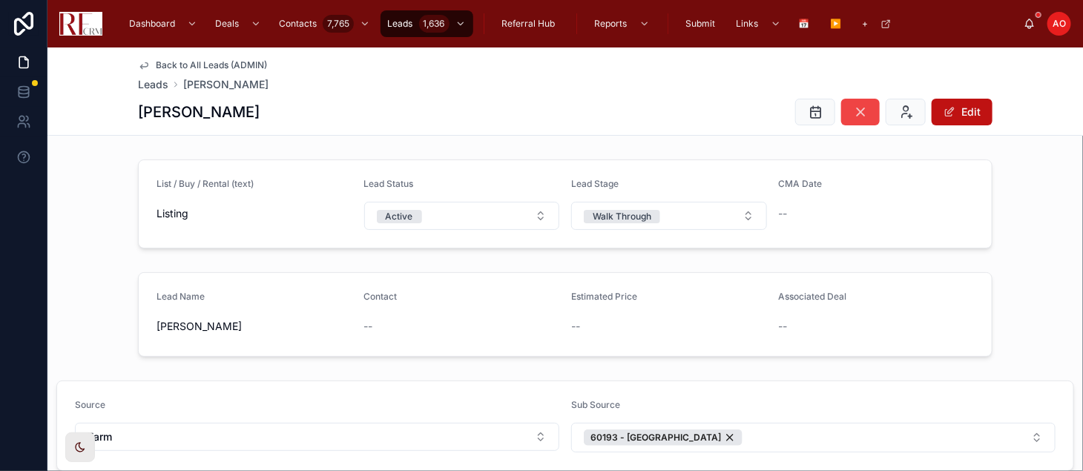
click at [140, 64] on icon at bounding box center [144, 65] width 12 height 12
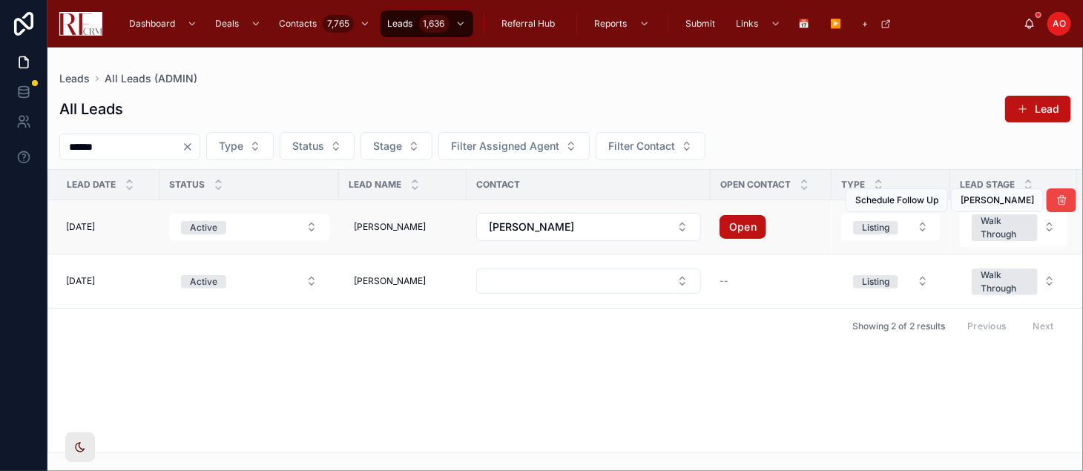
click at [119, 224] on div "9/4/2025 9/4/2025" at bounding box center [108, 227] width 85 height 12
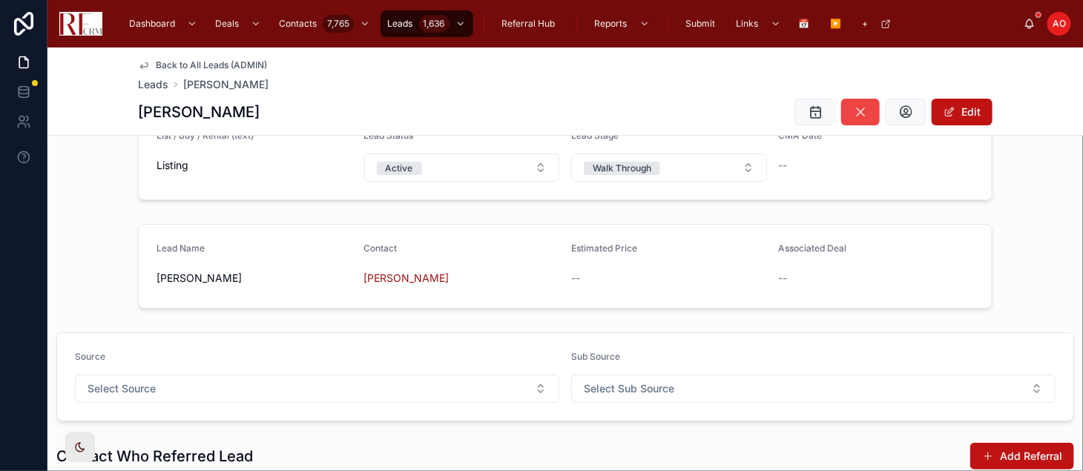
scroll to position [50, 0]
click at [186, 59] on span "Back to All Leads (ADMIN)" at bounding box center [211, 65] width 111 height 12
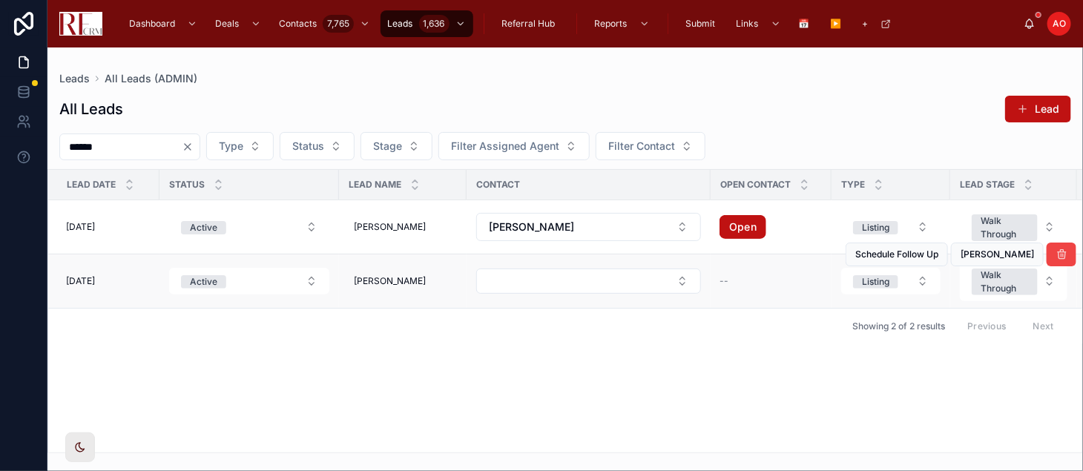
click at [87, 285] on span "9/4/2025" at bounding box center [80, 281] width 29 height 12
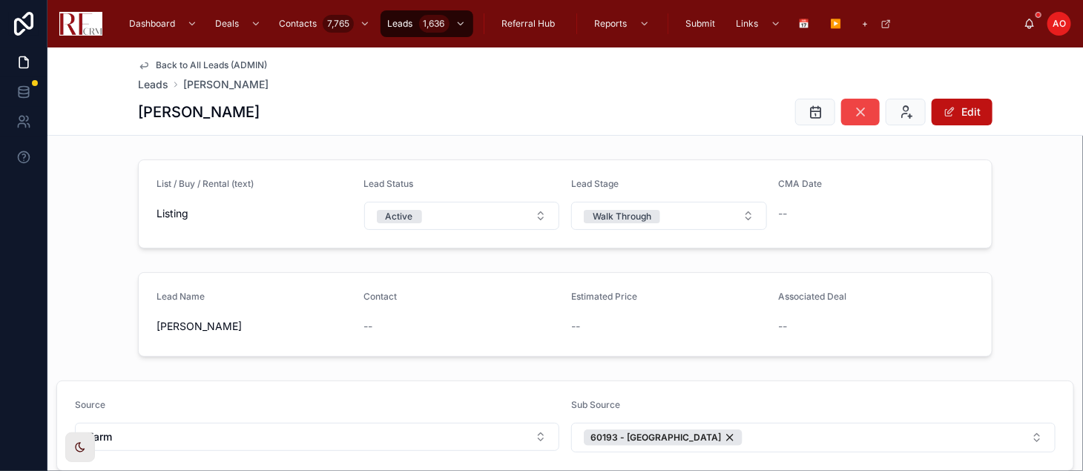
click at [168, 63] on span "Back to All Leads (ADMIN)" at bounding box center [211, 65] width 111 height 12
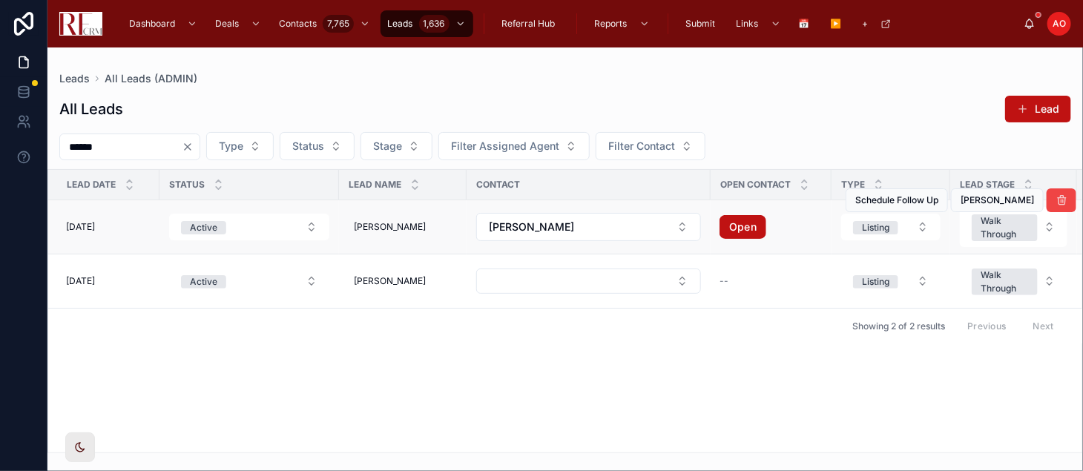
click at [145, 225] on div "9/4/2025 9/4/2025" at bounding box center [108, 227] width 85 height 12
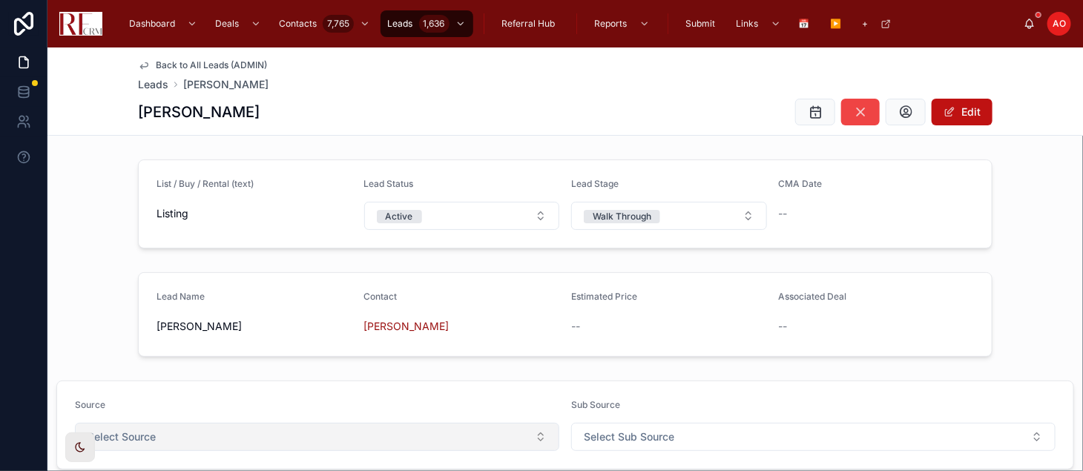
click at [538, 443] on button "Select Source" at bounding box center [317, 437] width 484 height 28
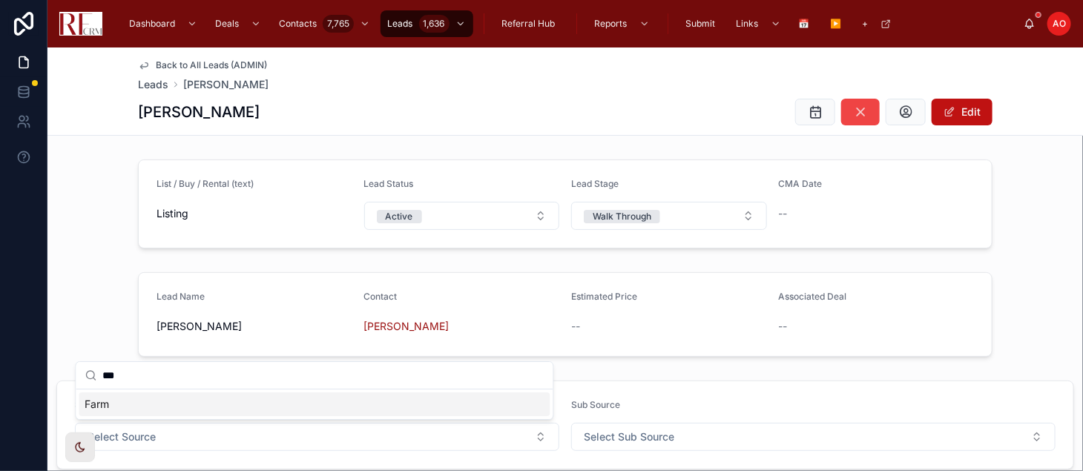
type input "***"
click at [381, 409] on div "Farm" at bounding box center [314, 404] width 471 height 24
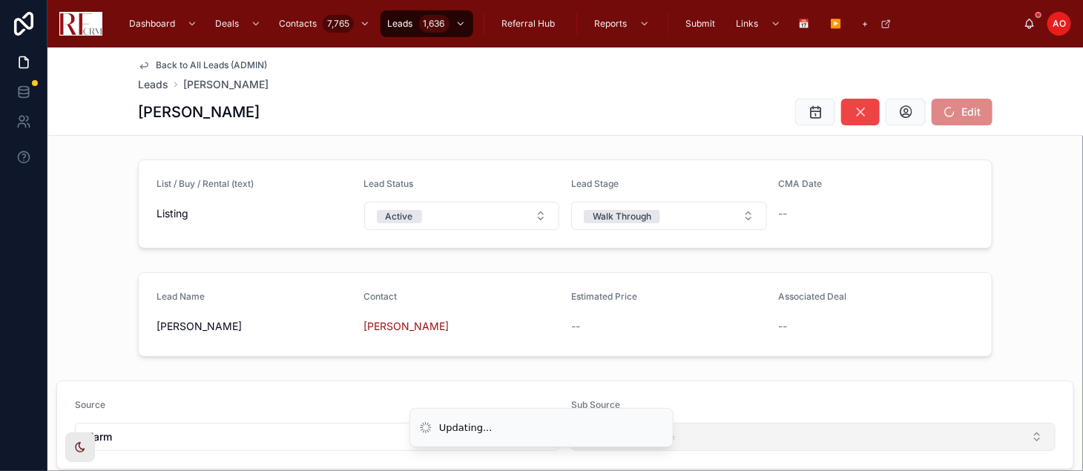
click at [726, 435] on button "Select Sub Source" at bounding box center [813, 437] width 484 height 28
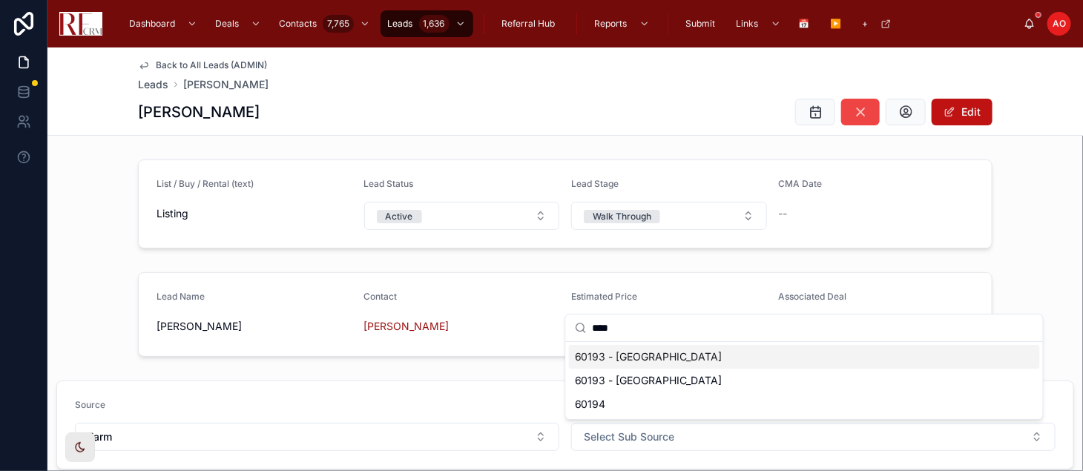
type input "****"
click at [727, 356] on div "60193 - East of Roselle" at bounding box center [804, 357] width 471 height 24
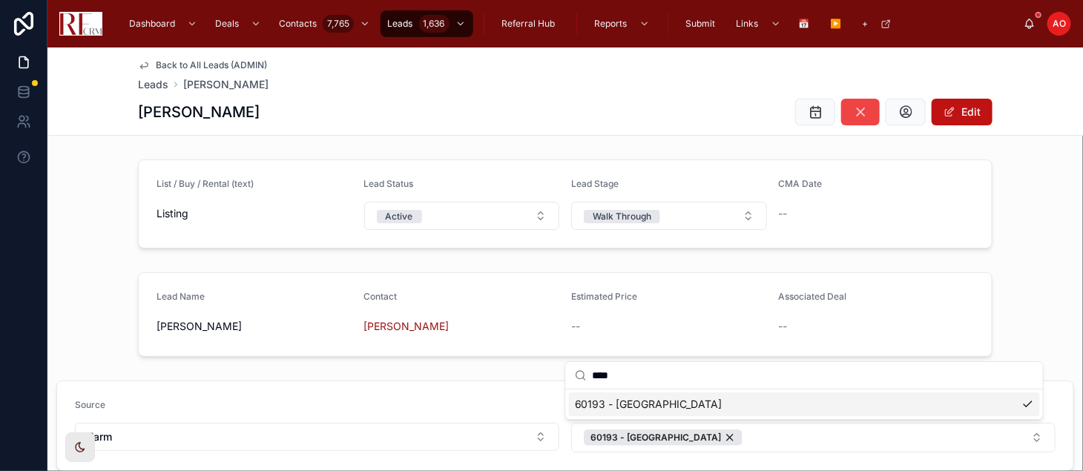
click at [619, 100] on div "Marjorie Prybyl Edit" at bounding box center [565, 112] width 855 height 28
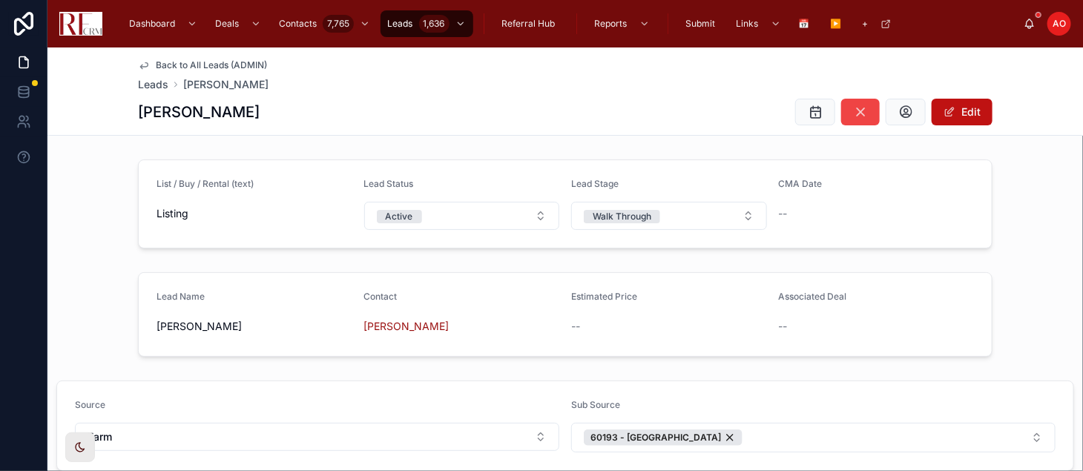
click at [214, 61] on span "Back to All Leads (ADMIN)" at bounding box center [211, 65] width 111 height 12
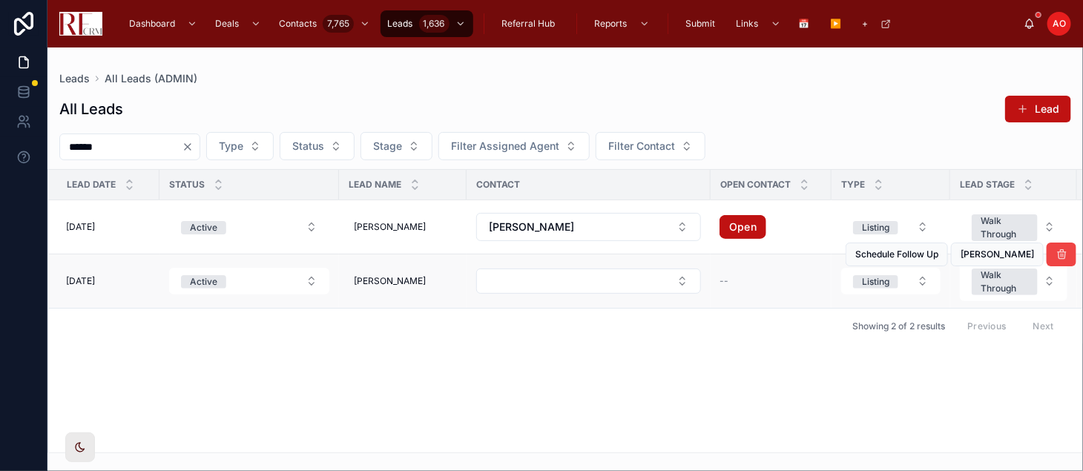
click at [85, 286] on span "9/4/2025" at bounding box center [80, 281] width 29 height 12
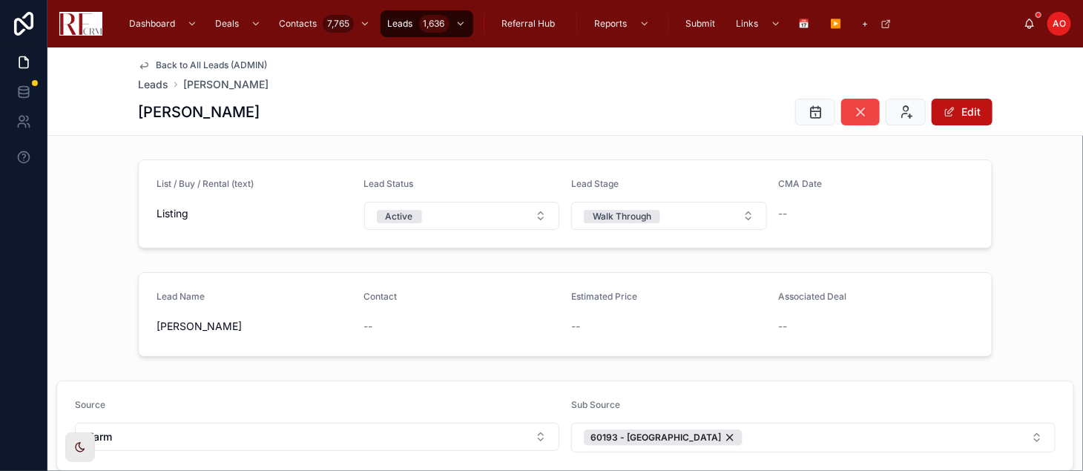
click at [140, 63] on icon at bounding box center [144, 65] width 12 height 12
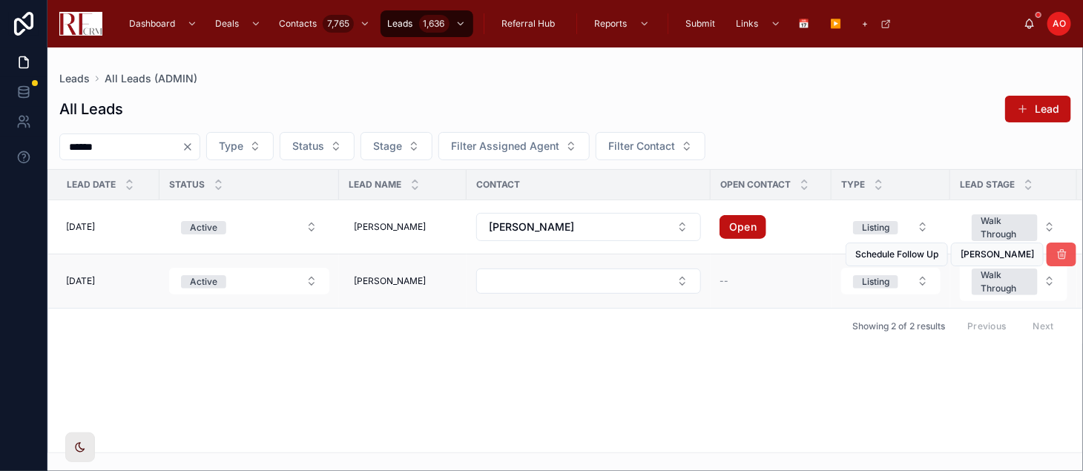
click at [1059, 257] on icon at bounding box center [1062, 255] width 12 height 12
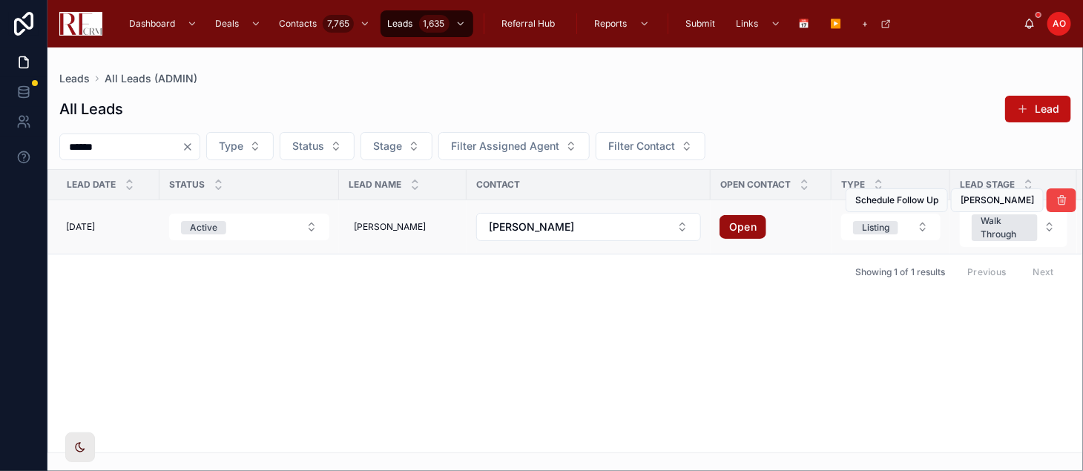
click at [746, 223] on link "Open" at bounding box center [743, 227] width 47 height 24
click at [749, 226] on link "Open" at bounding box center [743, 227] width 47 height 24
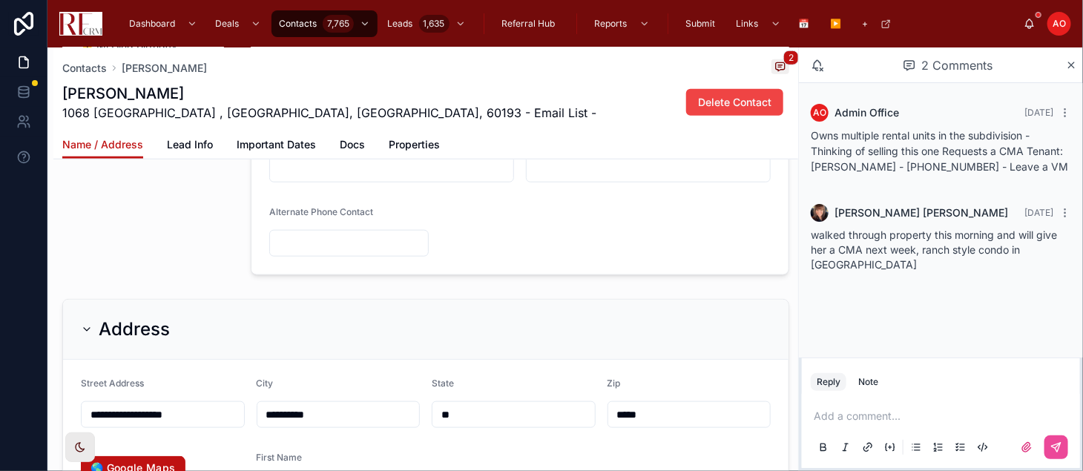
scroll to position [554, 0]
click at [115, 88] on h1 "[PERSON_NAME]" at bounding box center [329, 93] width 534 height 21
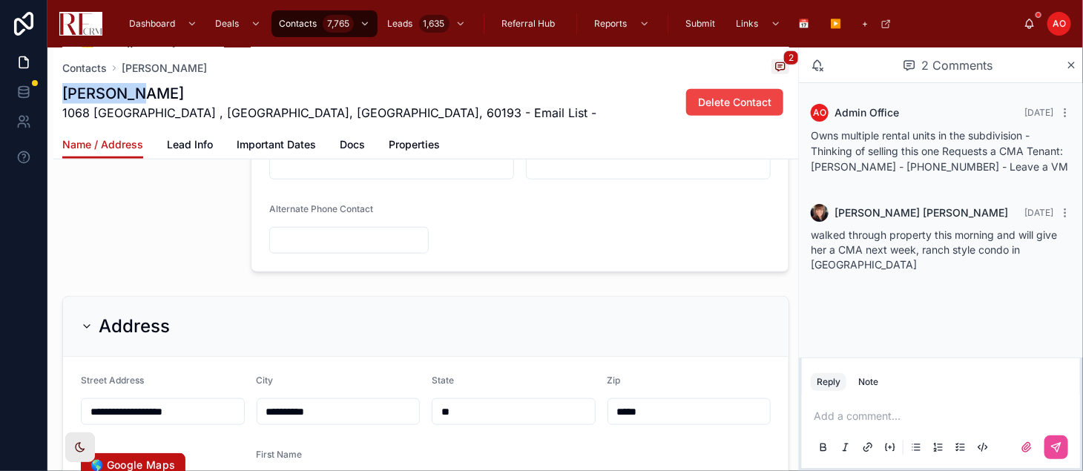
click at [115, 88] on h1 "[PERSON_NAME]" at bounding box center [329, 93] width 534 height 21
copy h1 "[PERSON_NAME]"
